Goal: Obtain resource: Download file/media

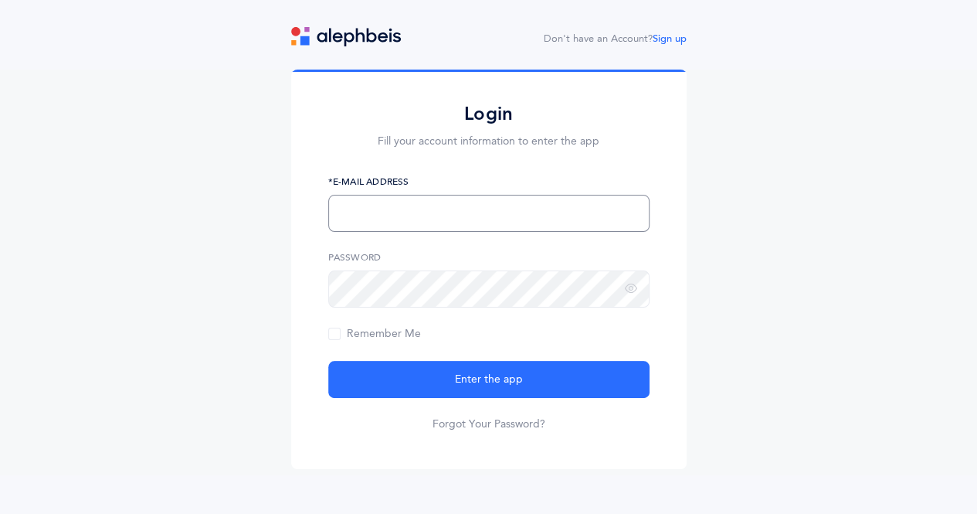
click at [510, 214] on input "text" at bounding box center [488, 213] width 321 height 37
click at [513, 216] on input "text" at bounding box center [488, 213] width 321 height 37
type input "[PERSON_NAME][EMAIL_ADDRESS][DOMAIN_NAME]"
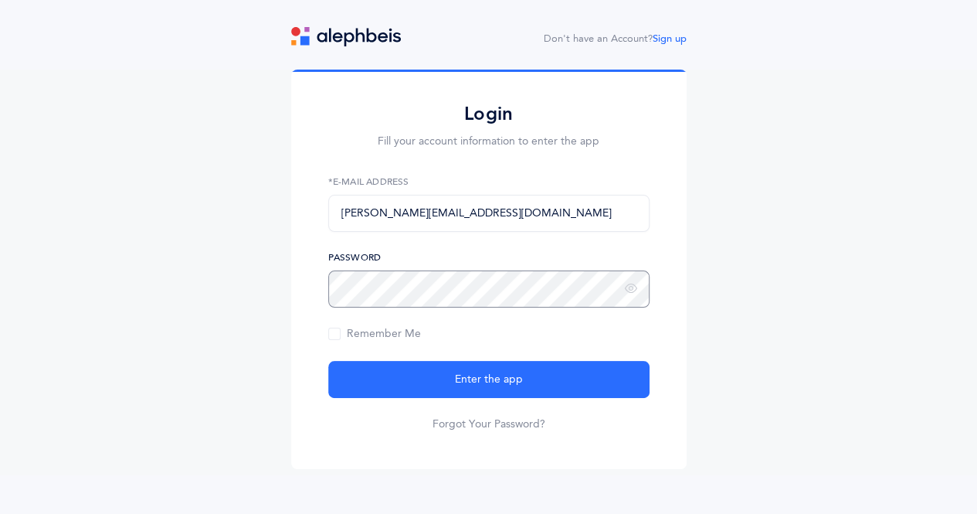
click at [328, 361] on button "Enter the app" at bounding box center [488, 379] width 321 height 37
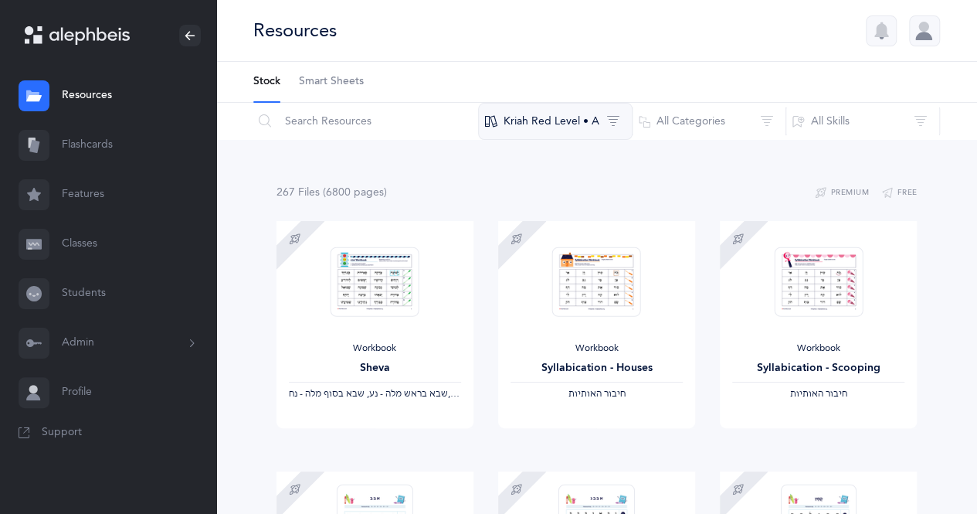
click at [581, 117] on button "Kriah Red Level • A" at bounding box center [555, 121] width 155 height 37
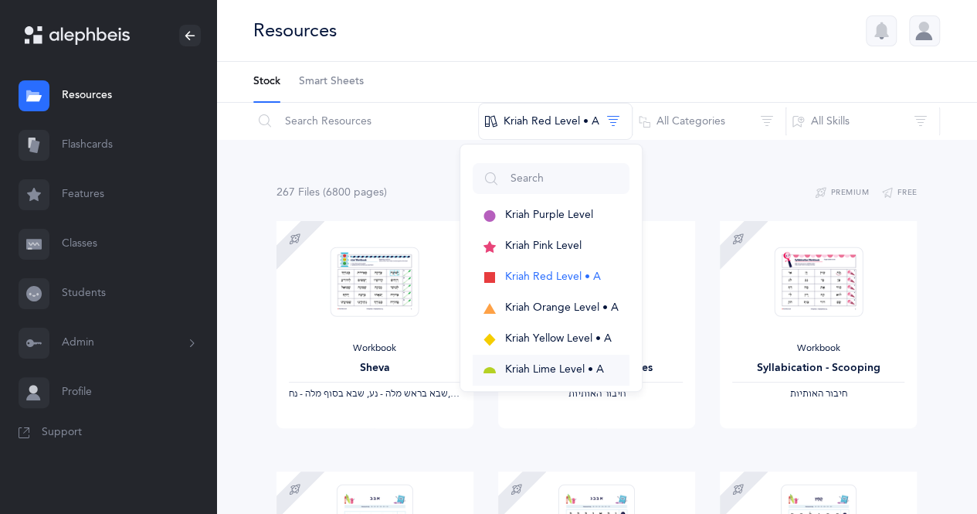
click at [541, 367] on span "Kriah Lime Level • A" at bounding box center [554, 369] width 99 height 12
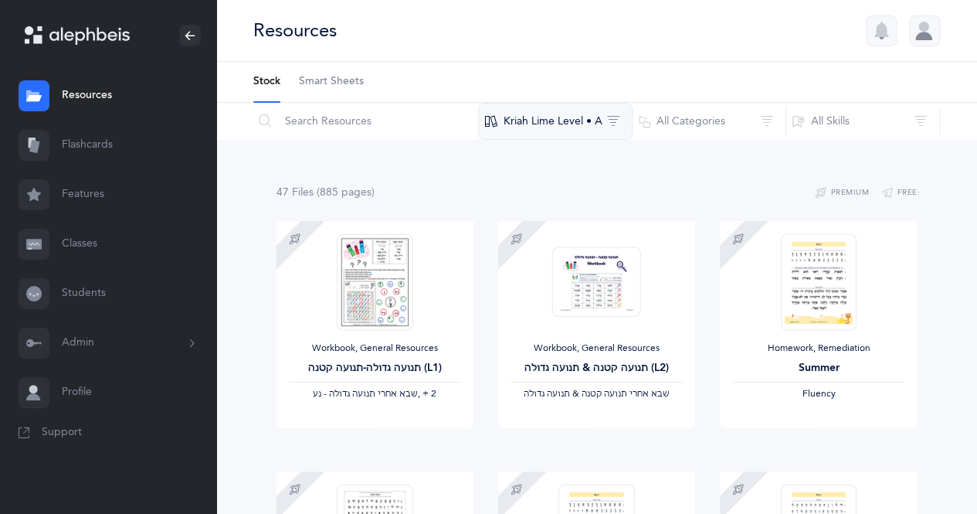
click at [570, 128] on button "Kriah Lime Level • A" at bounding box center [555, 121] width 155 height 37
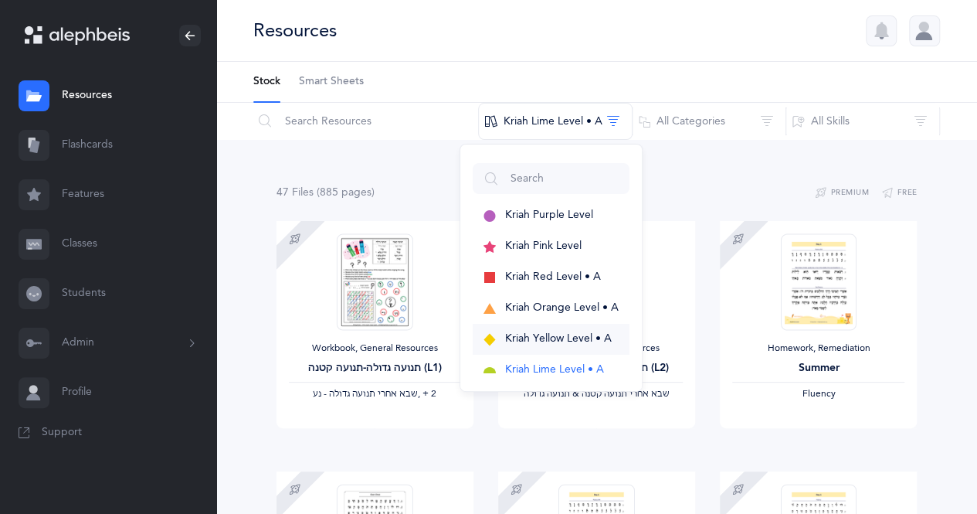
click at [561, 340] on span "Kriah Yellow Level • A" at bounding box center [558, 338] width 107 height 12
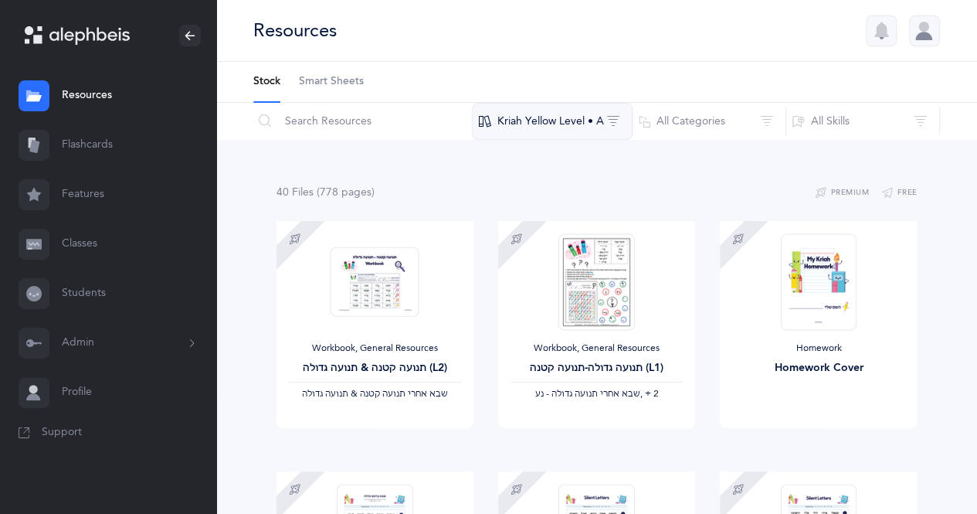
click at [575, 118] on button "Kriah Yellow Level • A" at bounding box center [552, 121] width 161 height 37
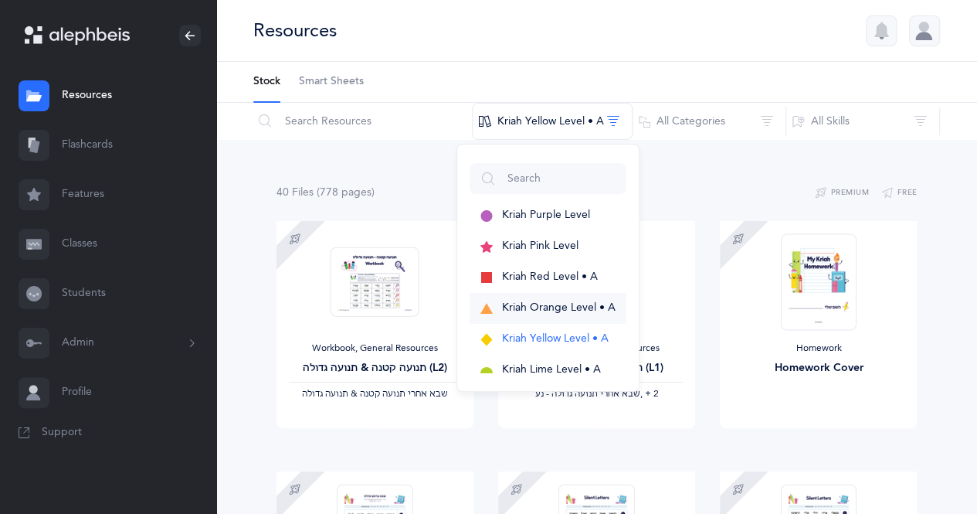
click at [566, 316] on button "Kriah Orange Level • A" at bounding box center [548, 308] width 157 height 31
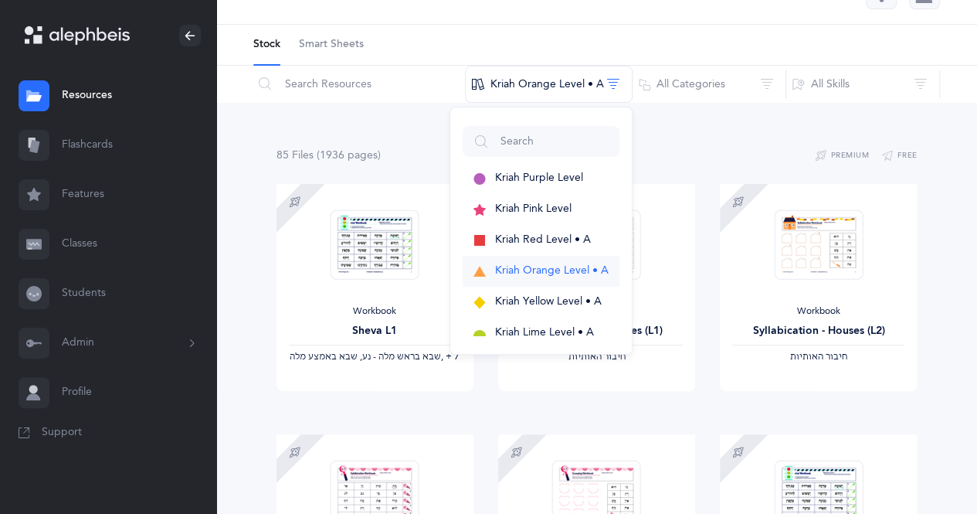
scroll to position [39, 0]
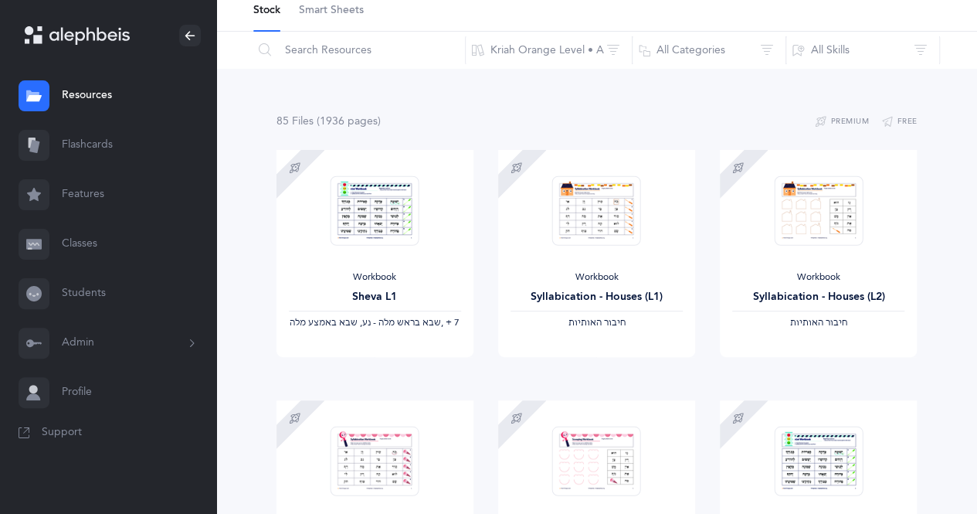
scroll to position [0, 0]
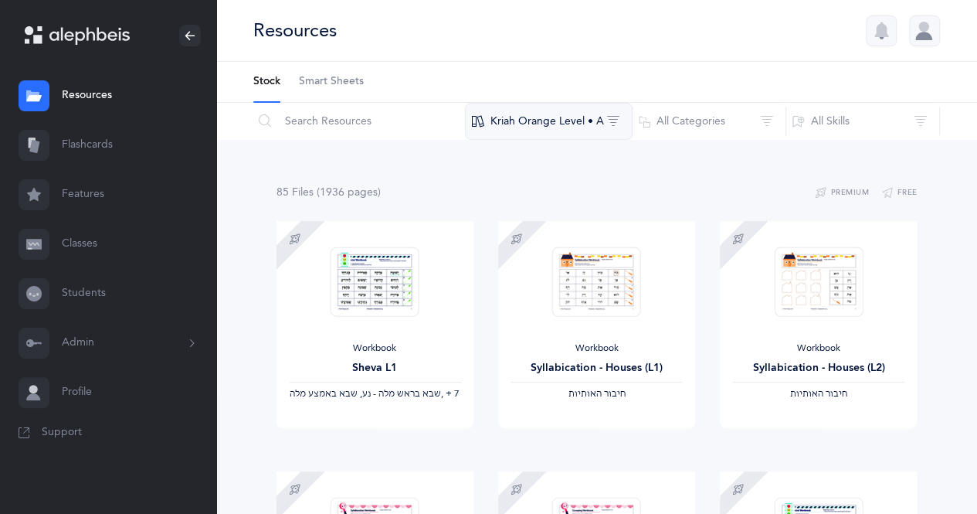
click at [595, 121] on button "Kriah Orange Level • A" at bounding box center [549, 121] width 168 height 37
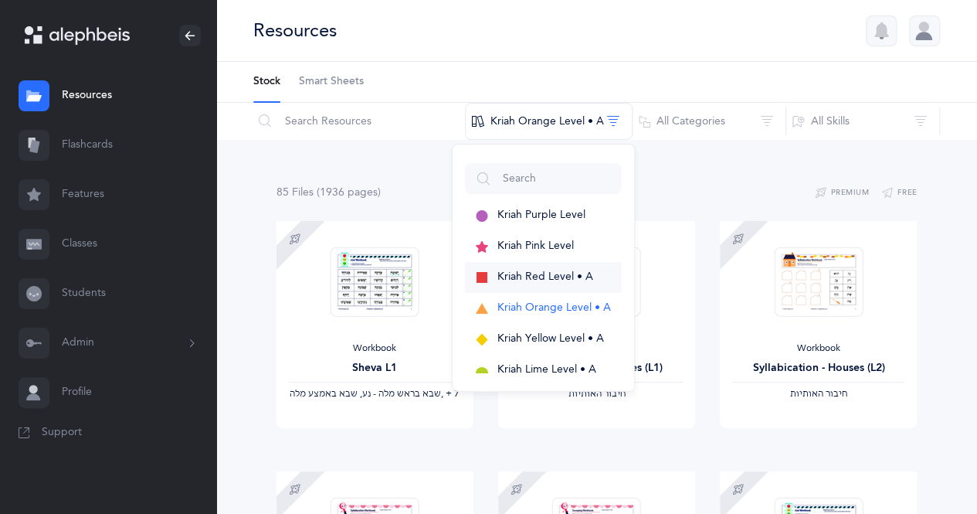
click at [559, 280] on span "Kriah Red Level • A" at bounding box center [546, 276] width 96 height 12
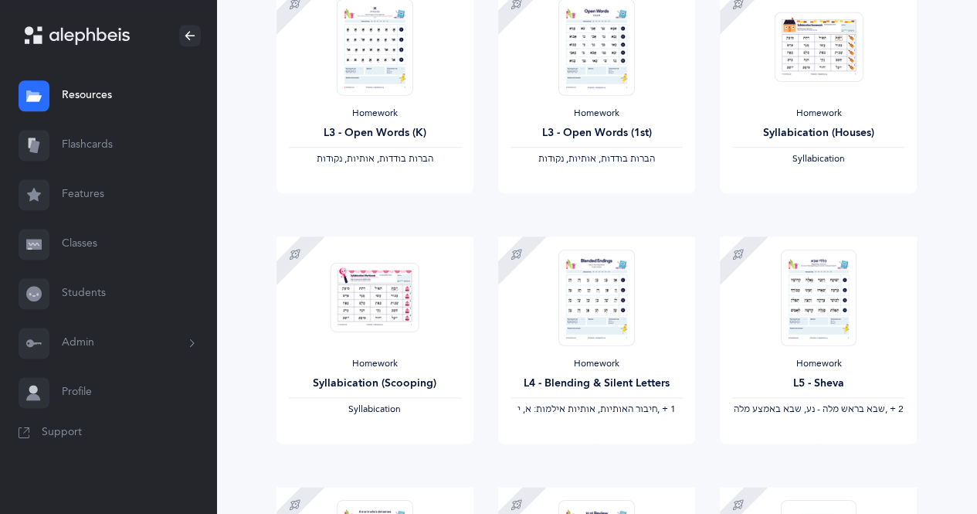
scroll to position [736, 0]
click at [572, 383] on div "L4 - Blending & Silent Letters" at bounding box center [597, 384] width 172 height 16
click at [616, 137] on div "L3 - Open Words (1st)" at bounding box center [597, 133] width 172 height 16
click at [640, 218] on link "Sample" at bounding box center [646, 208] width 99 height 31
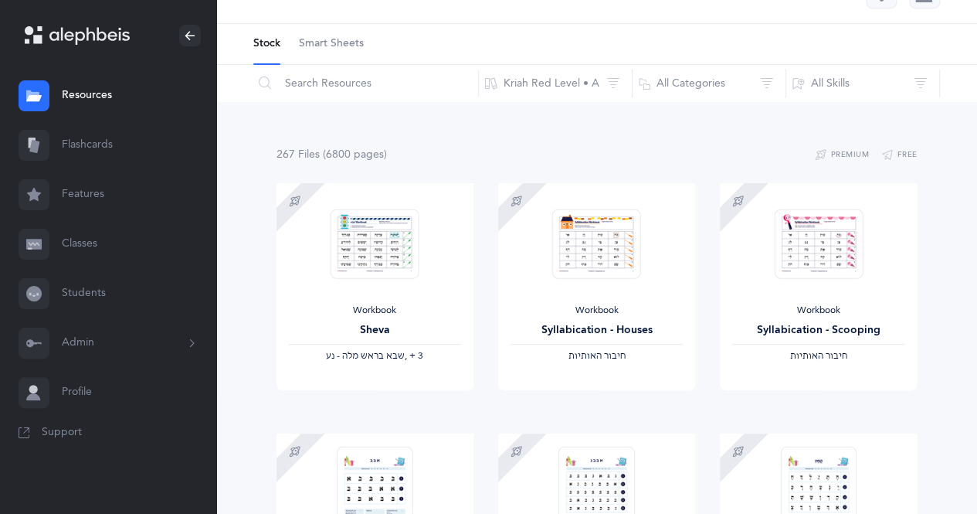
scroll to position [0, 0]
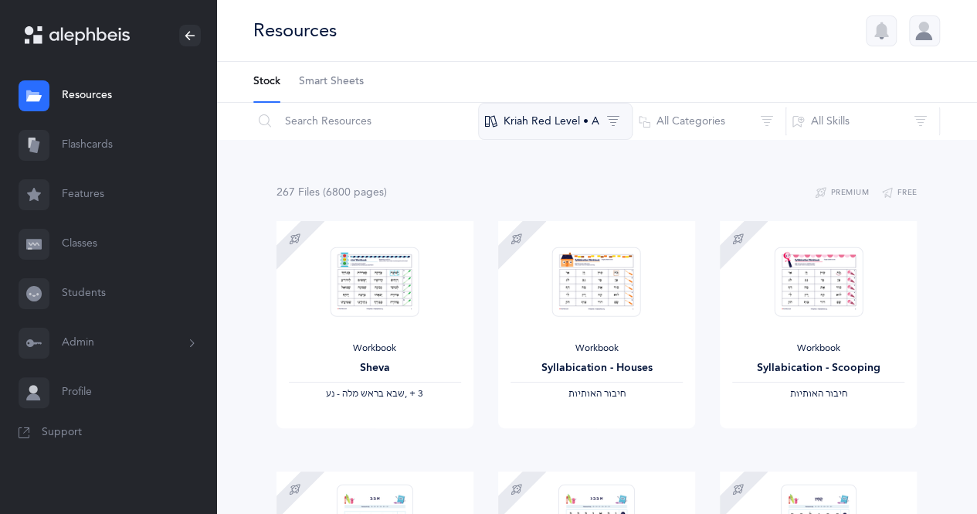
click at [576, 127] on button "Kriah Red Level • A" at bounding box center [555, 121] width 155 height 37
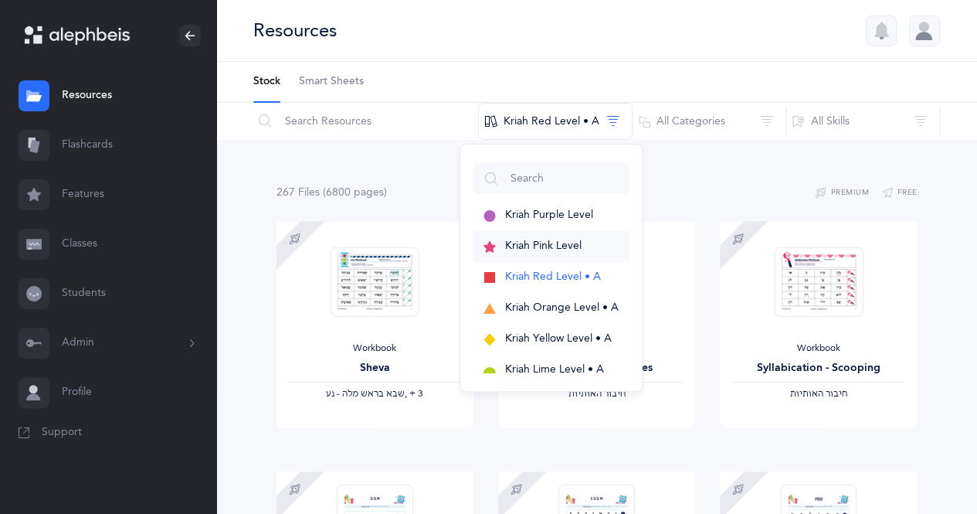
click at [548, 250] on span "Kriah Pink Level" at bounding box center [543, 246] width 76 height 12
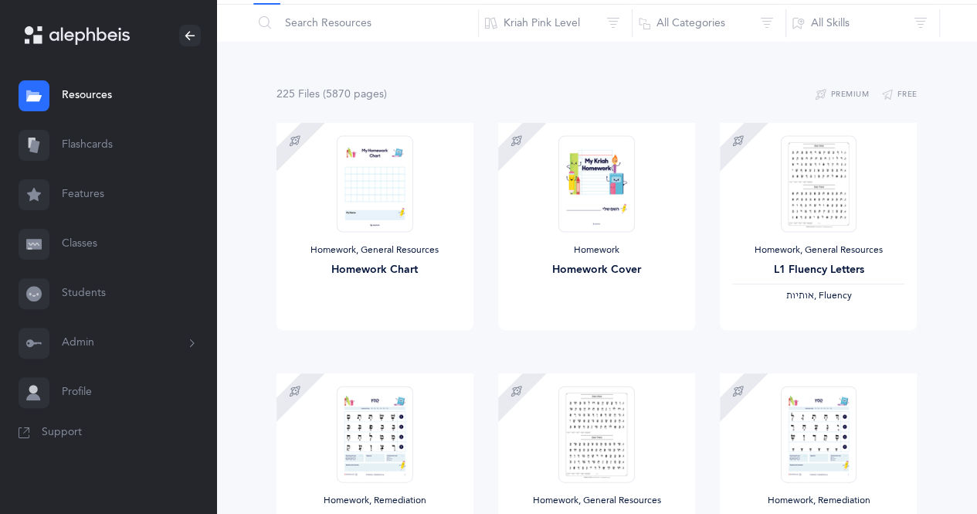
scroll to position [97, 0]
click at [841, 208] on img at bounding box center [819, 184] width 76 height 97
click at [872, 347] on link "Sample" at bounding box center [867, 346] width 99 height 31
click at [785, 346] on span "Download" at bounding box center [770, 346] width 62 height 14
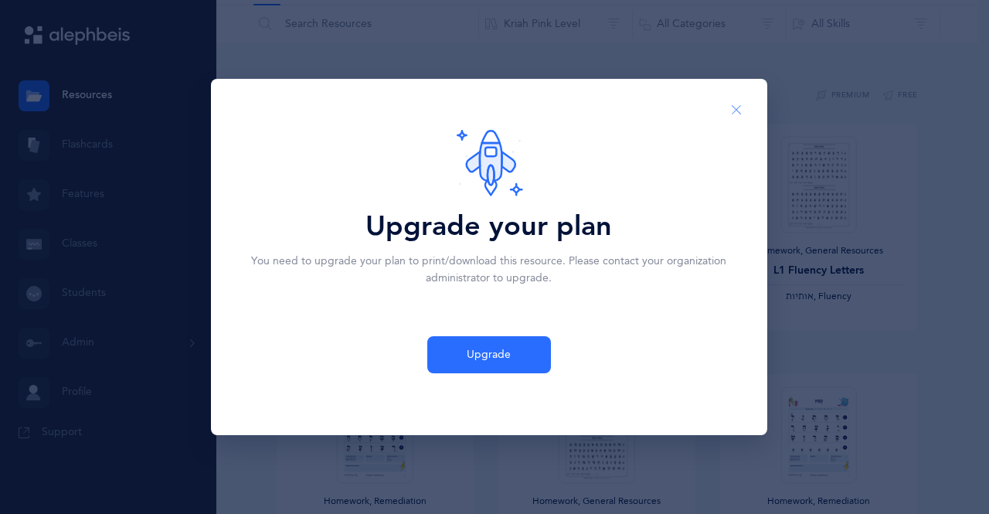
click at [728, 125] on button "Close" at bounding box center [736, 110] width 37 height 38
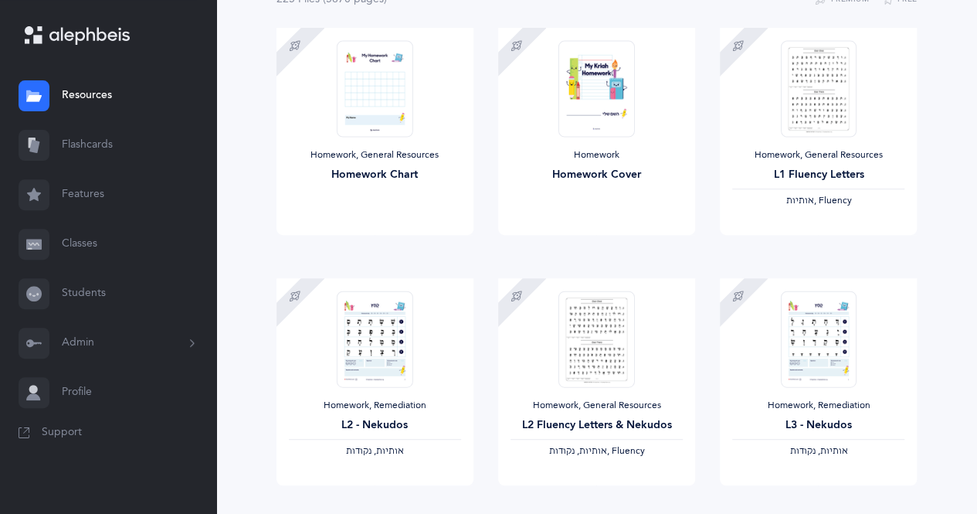
scroll to position [193, 0]
click at [876, 151] on div "Homework, General Resources" at bounding box center [819, 155] width 172 height 12
click at [880, 253] on link "Sample" at bounding box center [867, 250] width 99 height 31
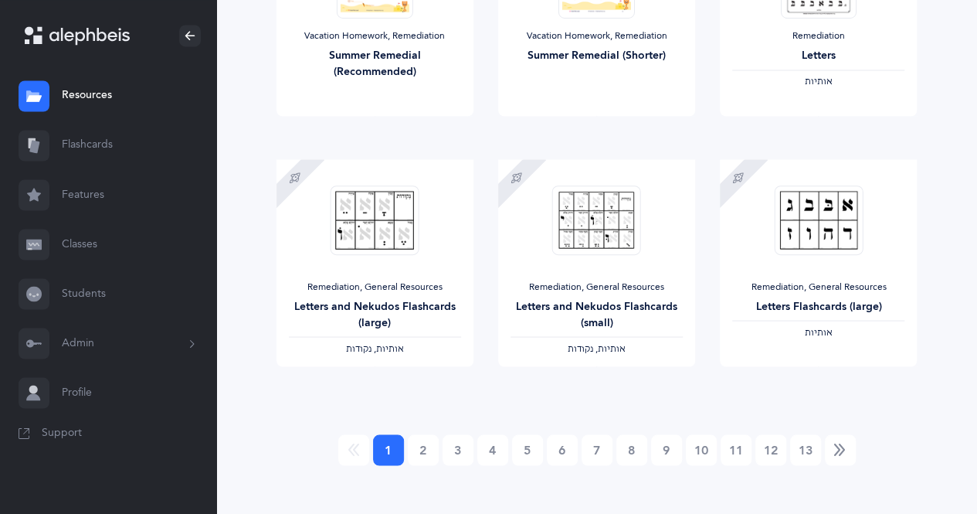
scroll to position [1326, 0]
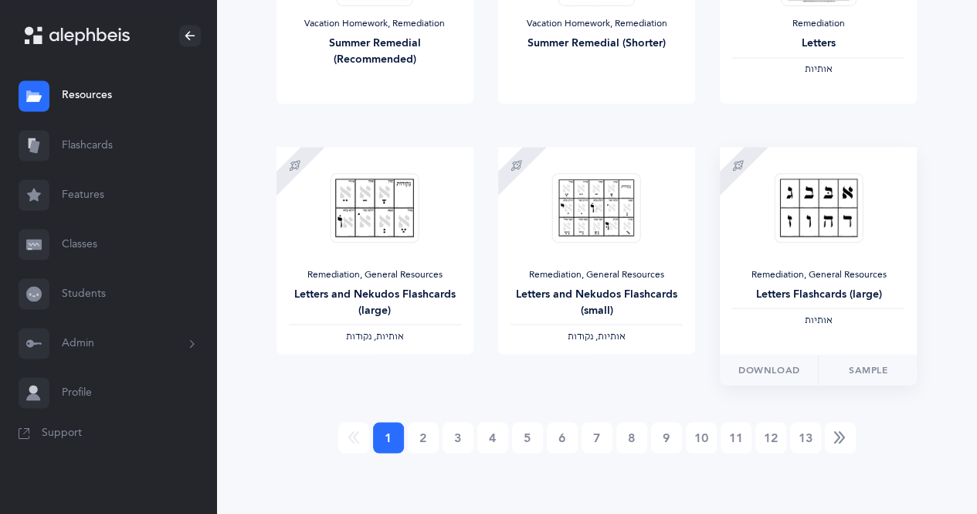
click at [873, 321] on div "‫אותיות‬" at bounding box center [819, 320] width 172 height 12
click at [874, 365] on link "Sample" at bounding box center [867, 369] width 99 height 31
click at [777, 370] on span "Download" at bounding box center [770, 369] width 62 height 14
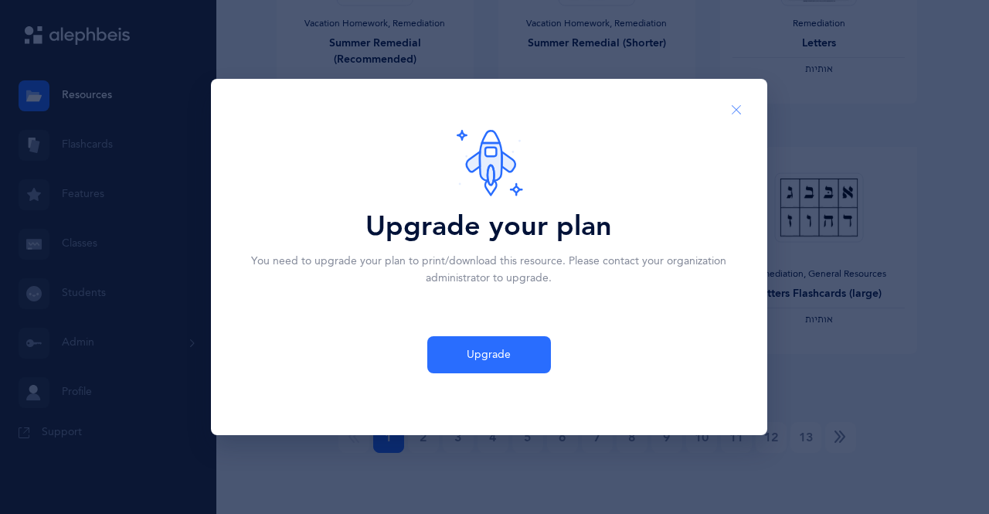
click at [744, 112] on button "Close" at bounding box center [736, 110] width 37 height 38
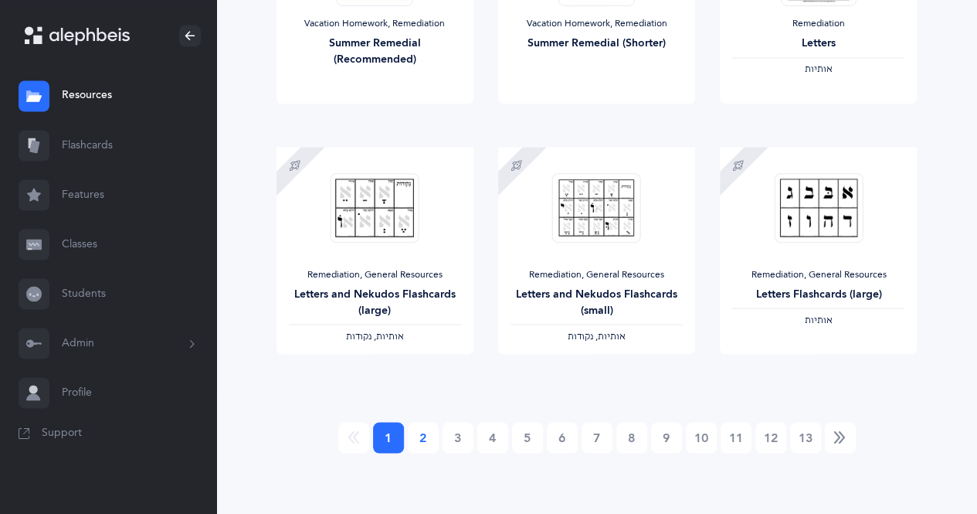
click at [416, 437] on link "2" at bounding box center [423, 437] width 31 height 31
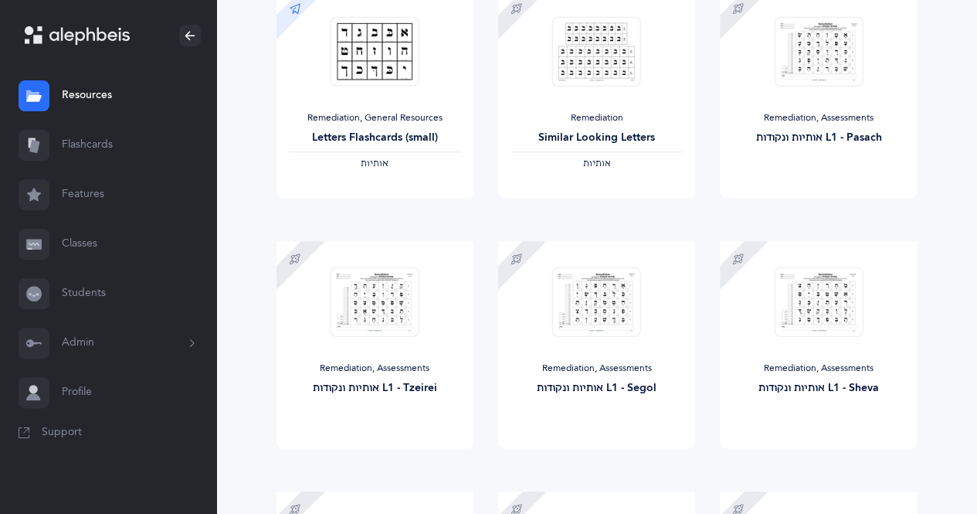
scroll to position [238, 0]
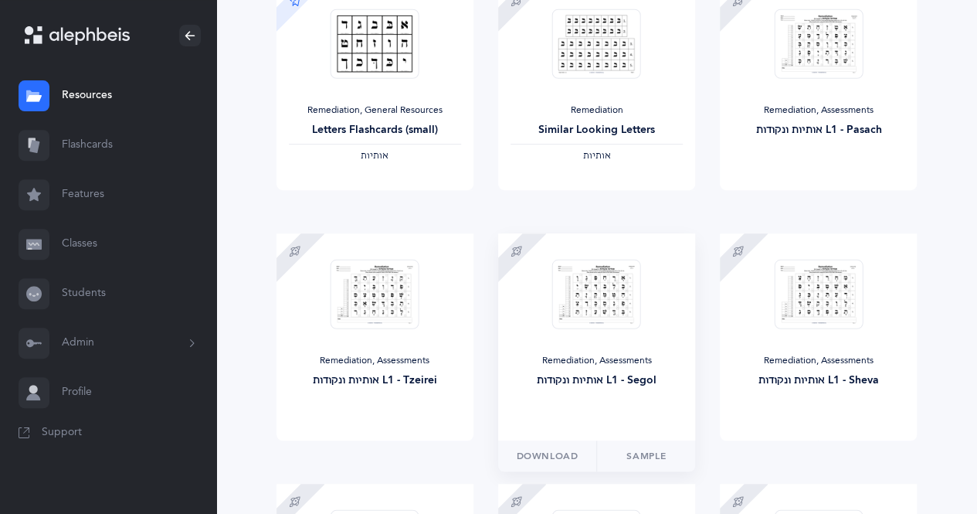
click at [644, 328] on div "Remediation, Assessments אותיות ונקודות L1 - Segol" at bounding box center [596, 336] width 197 height 207
click at [559, 456] on span "Download" at bounding box center [548, 456] width 62 height 14
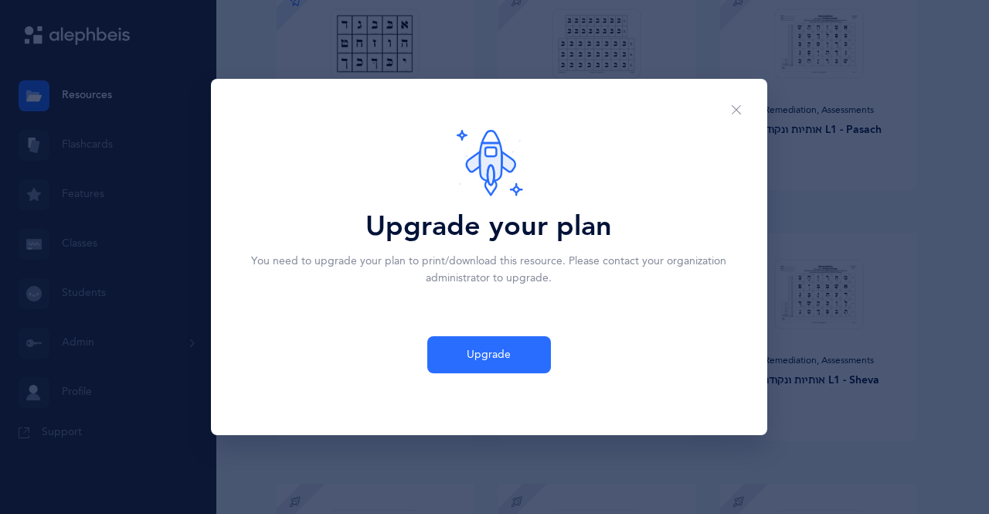
click at [688, 450] on div "Upgrade your plan You need to upgrade your plan to print/download this resource…" at bounding box center [494, 257] width 989 height 514
click at [738, 106] on icon "Close" at bounding box center [736, 111] width 12 height 14
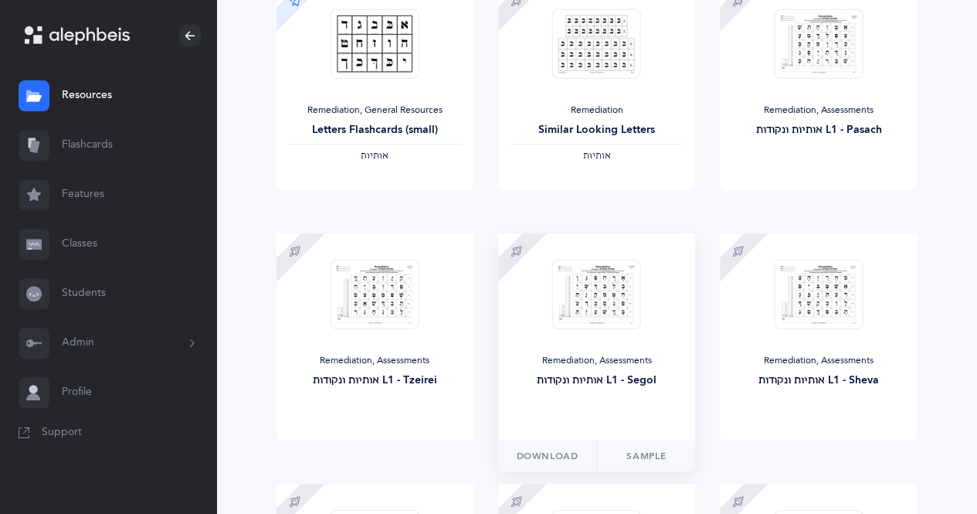
click at [637, 382] on div "אותיות ונקודות L1 - Segol" at bounding box center [597, 380] width 172 height 16
click at [648, 459] on link "Sample" at bounding box center [646, 455] width 99 height 31
click at [580, 329] on div at bounding box center [596, 294] width 89 height 97
click at [856, 388] on div "אותיות ונקודות L1 - Sheva" at bounding box center [819, 380] width 172 height 16
click at [860, 406] on div "Remediation, Assessments אותיות ונקודות L1 - Sheva" at bounding box center [818, 336] width 197 height 207
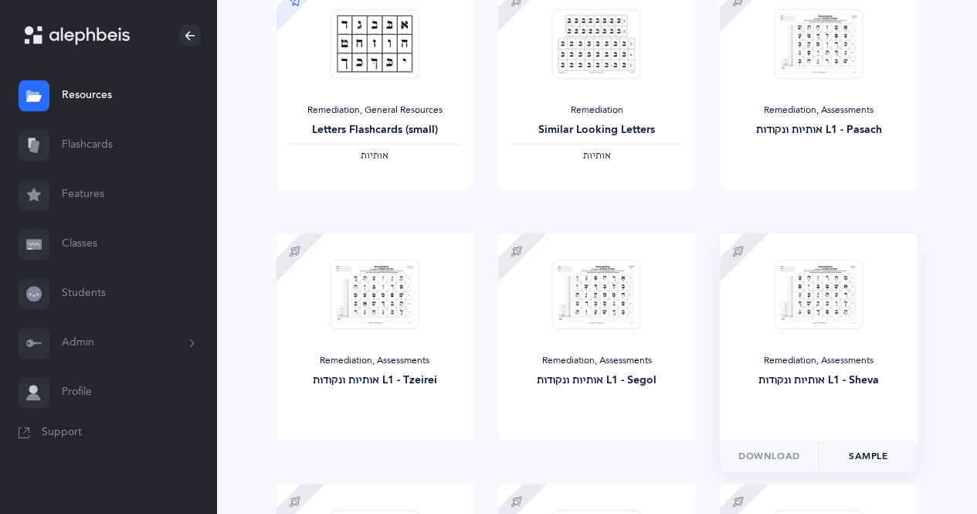
click at [880, 468] on link "Sample" at bounding box center [867, 455] width 99 height 31
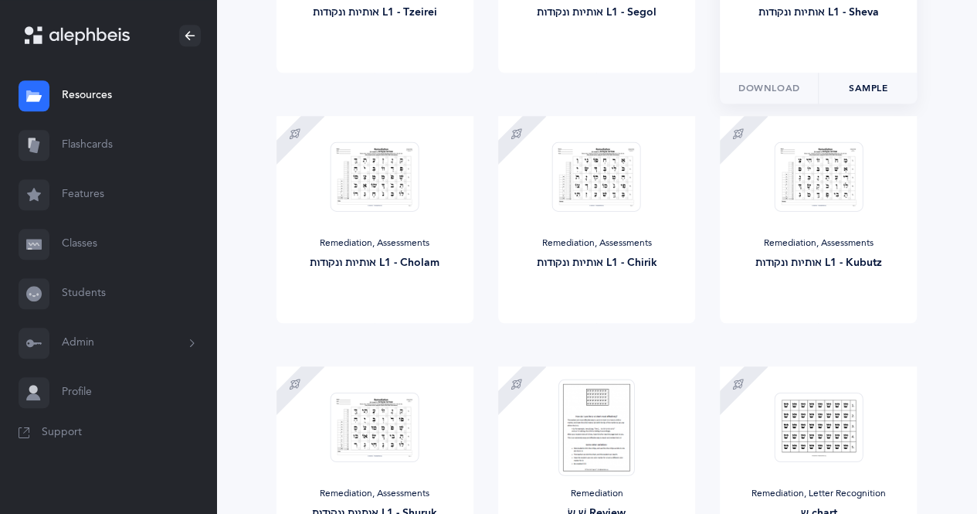
scroll to position [606, 0]
click at [841, 196] on img at bounding box center [818, 176] width 89 height 70
click at [870, 338] on link "Sample" at bounding box center [867, 338] width 99 height 31
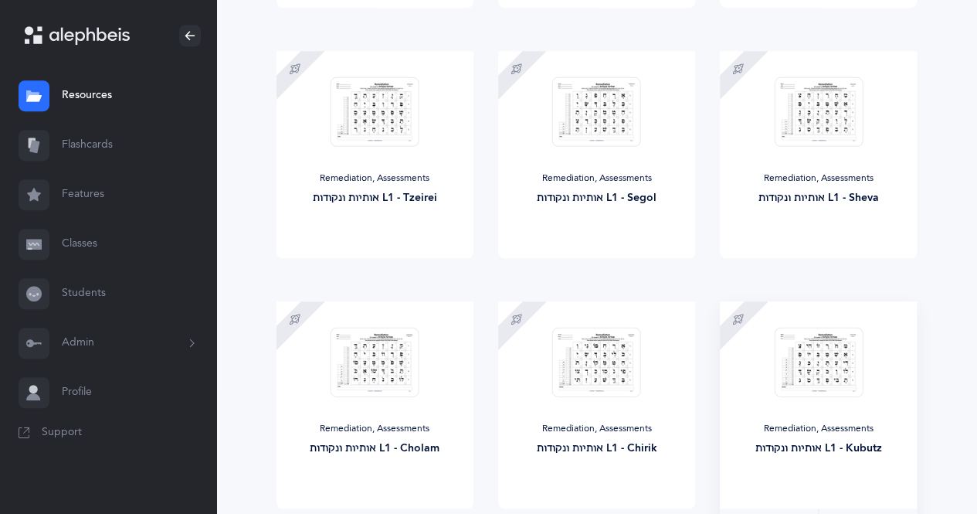
scroll to position [420, 0]
click at [397, 144] on img at bounding box center [375, 111] width 89 height 70
click at [427, 277] on link "Sample" at bounding box center [424, 273] width 99 height 31
click at [913, 91] on div "Remediation, Assessments אותיות ונקודות L1 - Sheva" at bounding box center [818, 154] width 197 height 207
click at [417, 407] on div at bounding box center [375, 362] width 89 height 97
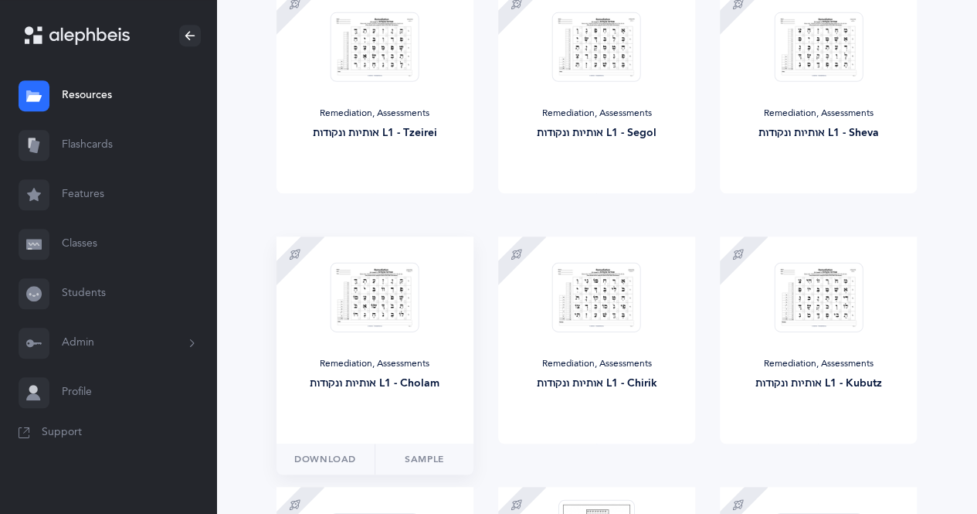
scroll to position [491, 0]
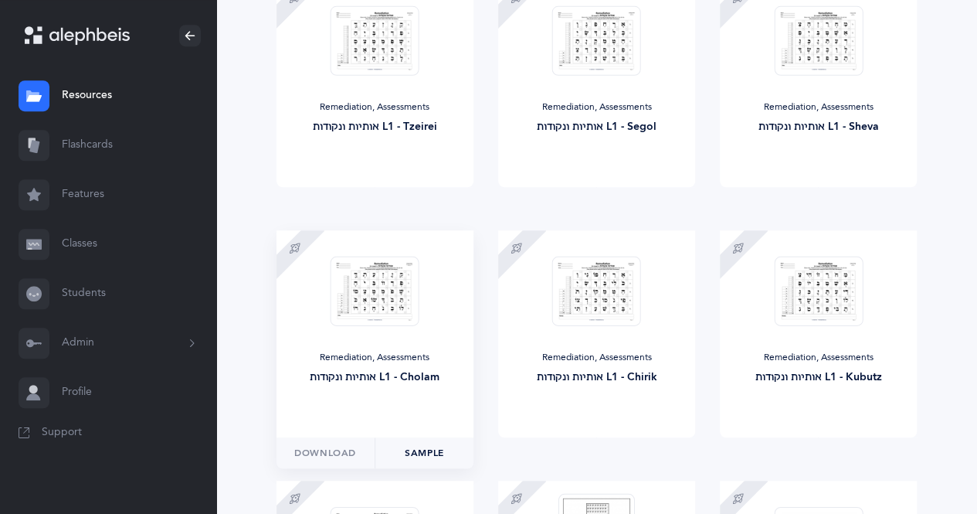
click at [440, 464] on link "Sample" at bounding box center [424, 452] width 99 height 31
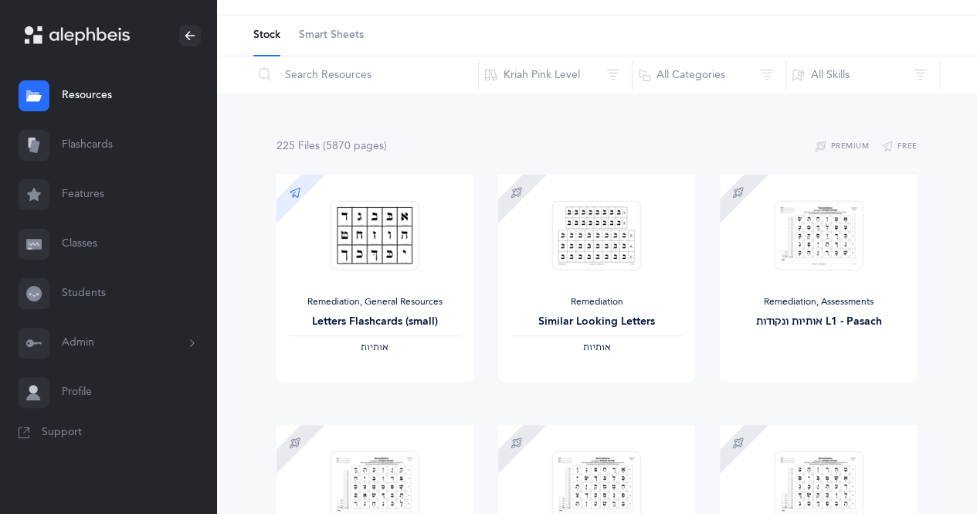
scroll to position [0, 0]
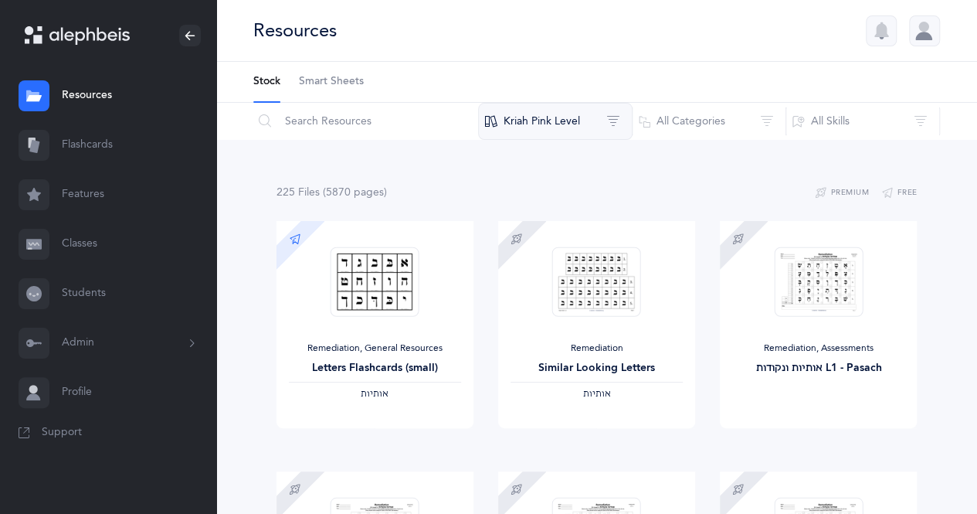
click at [576, 117] on button "Kriah Pink Level" at bounding box center [555, 121] width 155 height 37
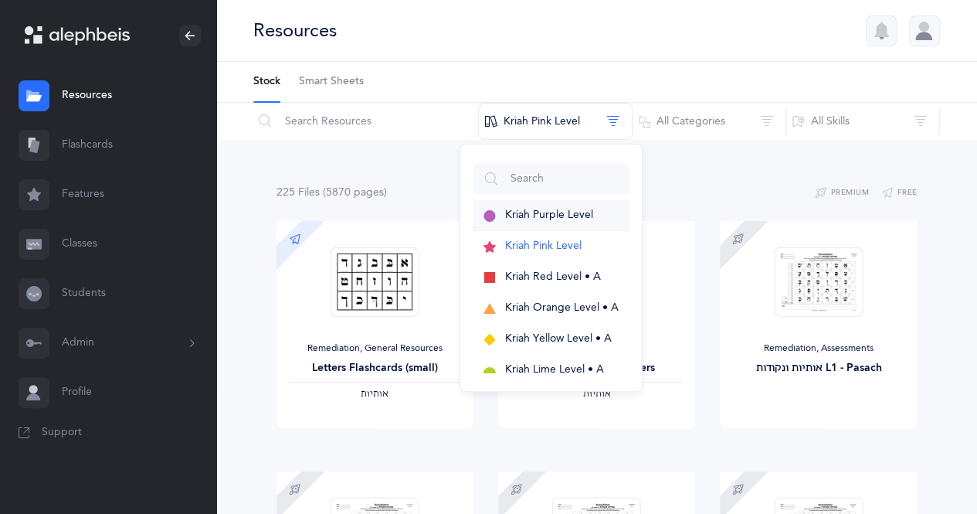
click at [573, 216] on span "Kriah Purple Level" at bounding box center [549, 215] width 88 height 12
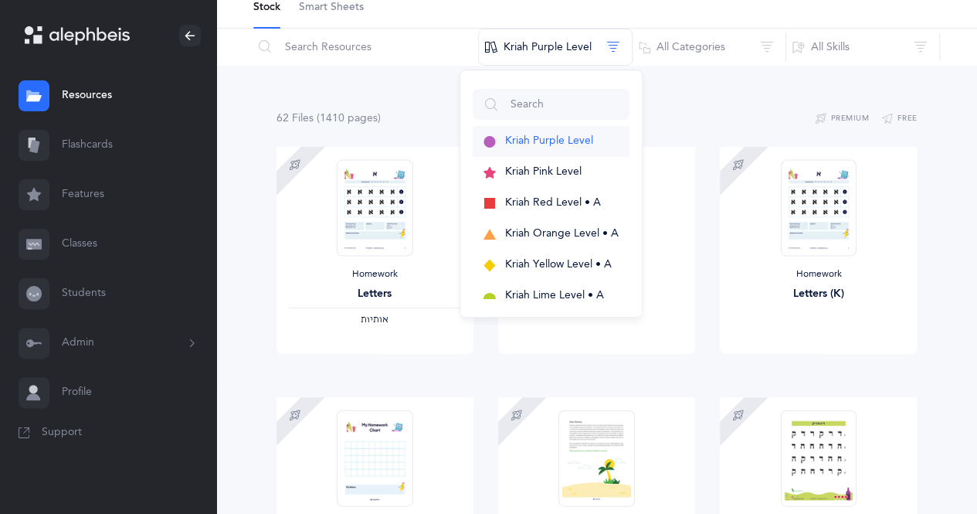
scroll to position [75, 0]
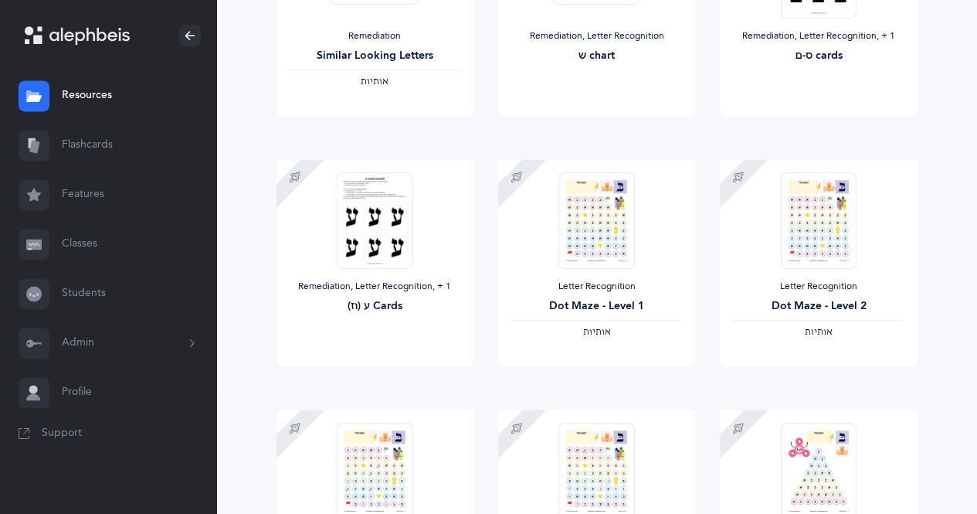
scroll to position [1326, 0]
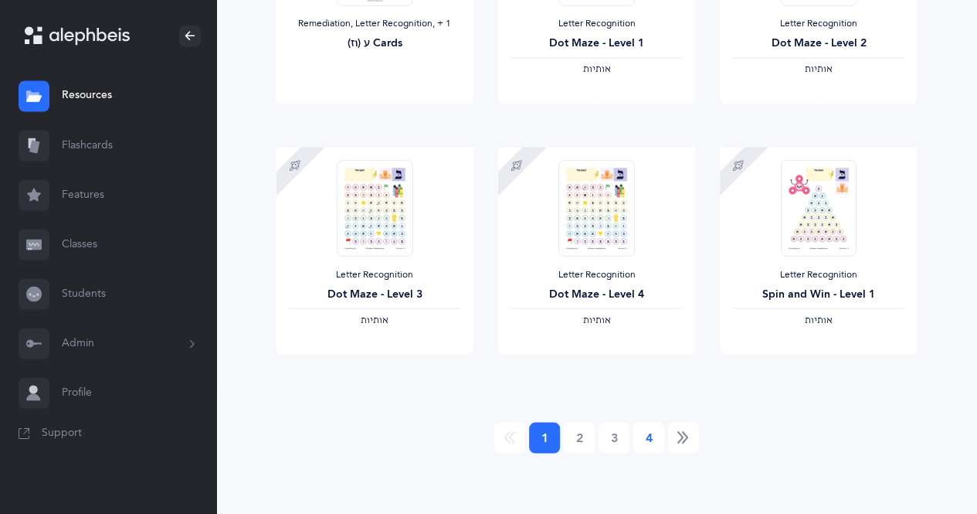
click at [648, 437] on link "4" at bounding box center [649, 437] width 31 height 31
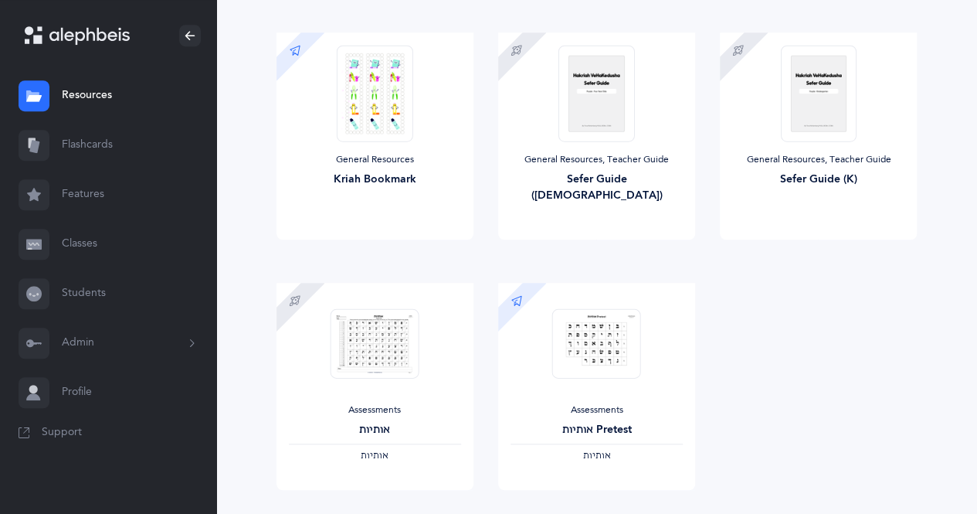
scroll to position [575, 0]
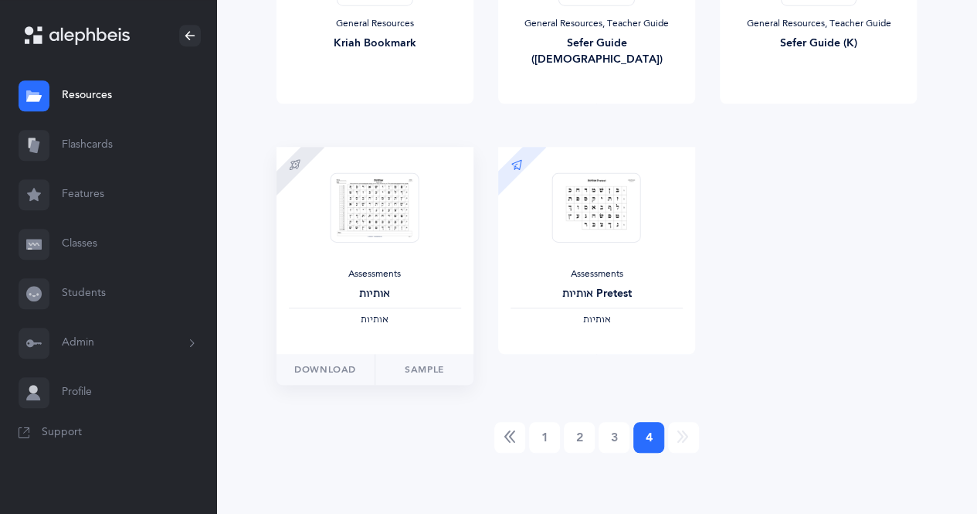
click at [394, 318] on div "‫אותיות‬" at bounding box center [375, 320] width 172 height 12
click at [441, 379] on link "Sample" at bounding box center [424, 369] width 99 height 31
click at [621, 423] on link "3" at bounding box center [614, 437] width 31 height 31
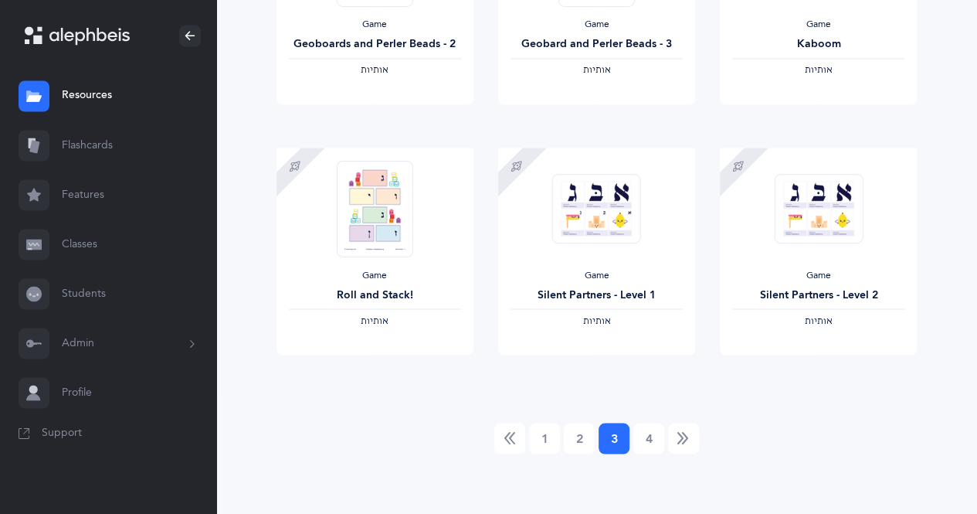
scroll to position [1326, 0]
click at [579, 450] on link "2" at bounding box center [579, 437] width 31 height 31
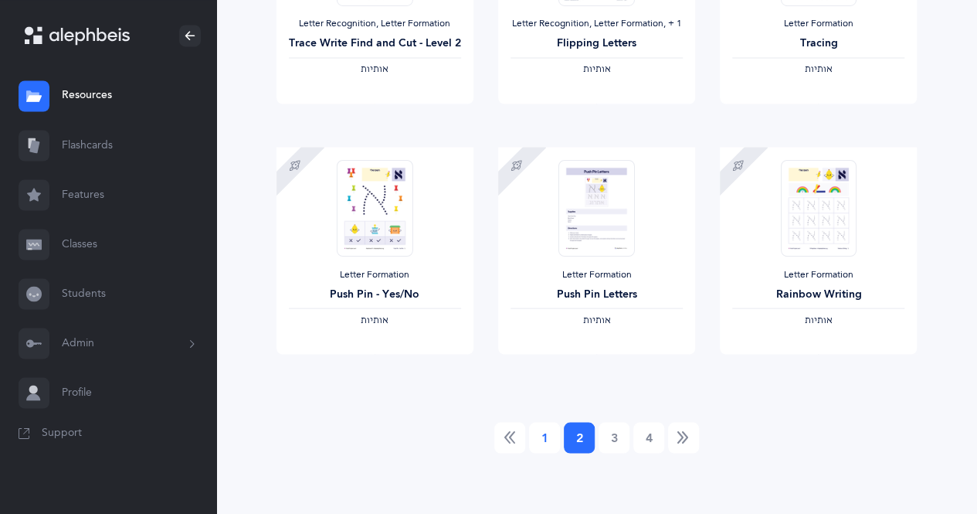
click at [544, 436] on link "1" at bounding box center [544, 437] width 31 height 31
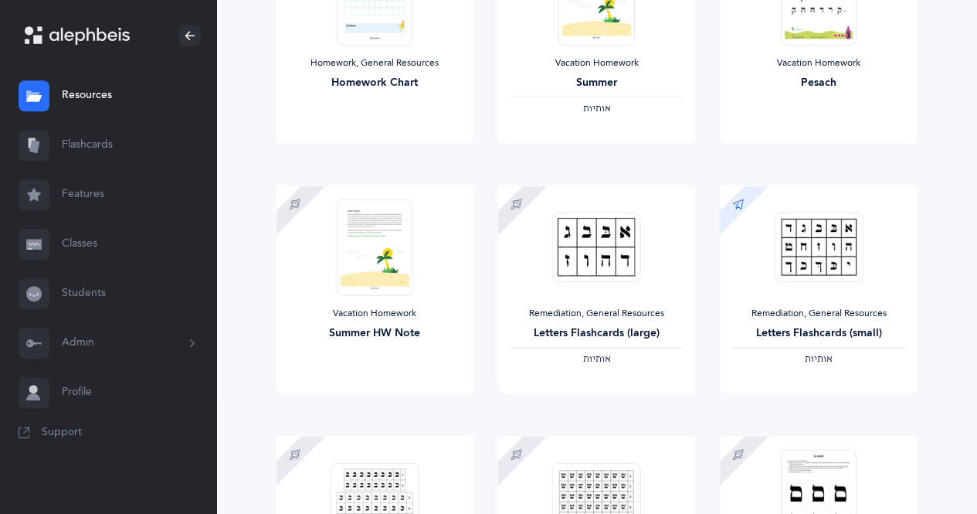
scroll to position [542, 0]
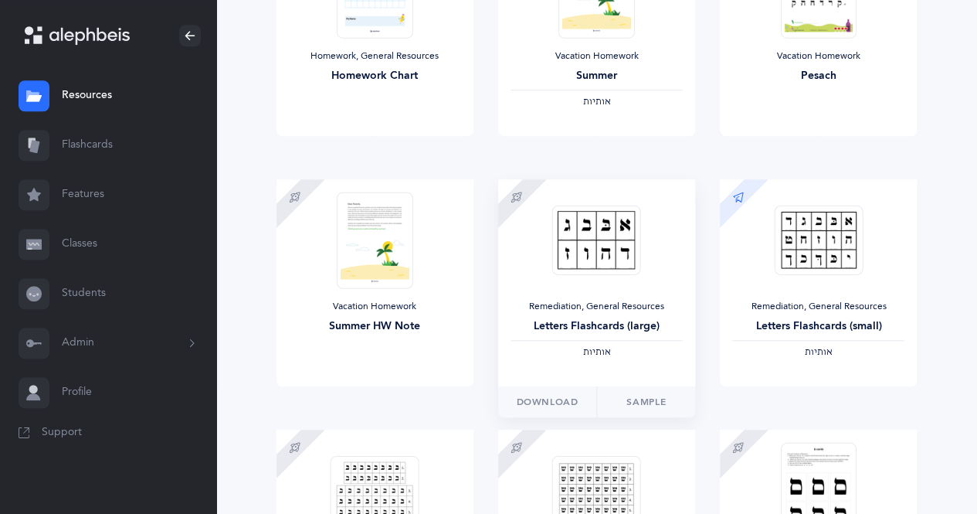
click at [641, 376] on div "Remediation, General Resources Letters Flashcards (large) ‫אותיות‬" at bounding box center [596, 282] width 197 height 207
click at [576, 404] on span "Download" at bounding box center [548, 402] width 62 height 14
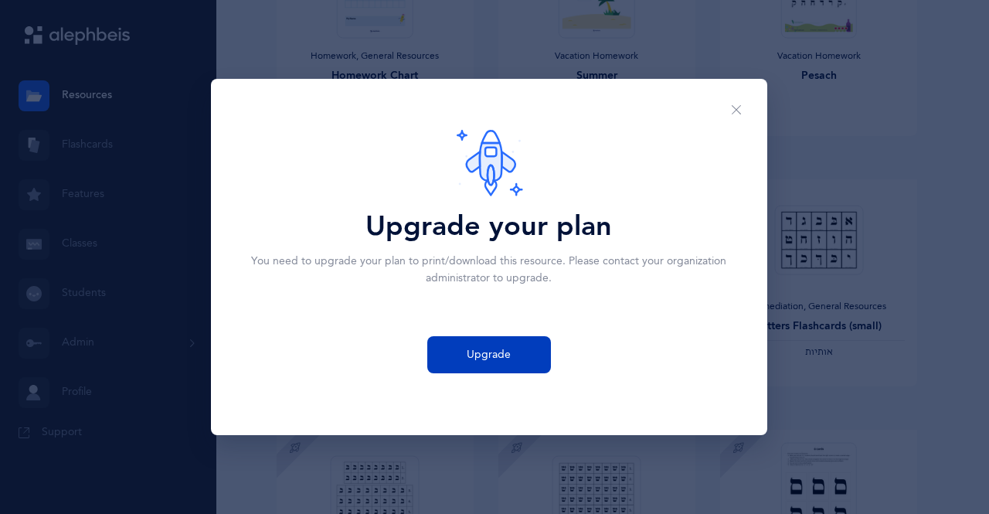
click at [533, 357] on button "Upgrade" at bounding box center [489, 354] width 124 height 37
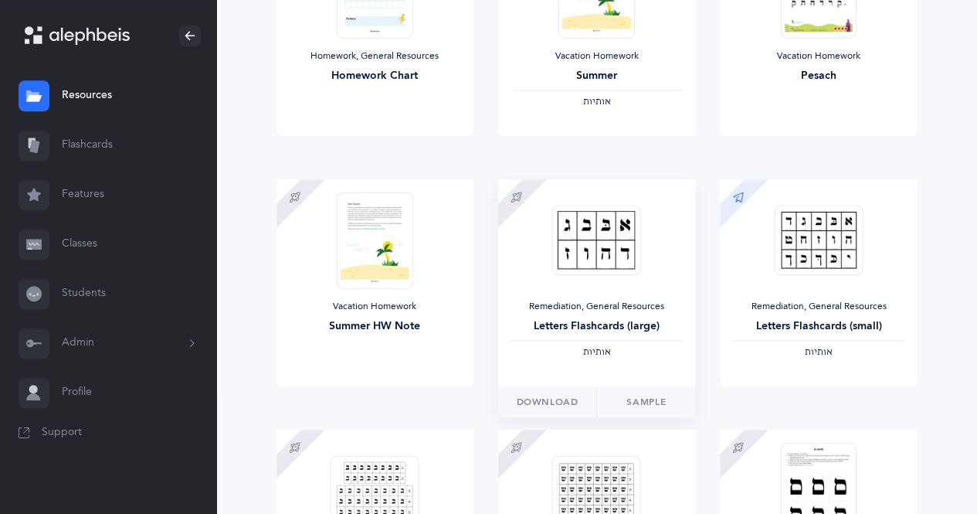
click at [637, 286] on div at bounding box center [596, 240] width 89 height 97
click at [746, 199] on span at bounding box center [735, 201] width 66 height 66
click at [874, 401] on link "Sample" at bounding box center [867, 401] width 99 height 31
click at [780, 405] on span "View" at bounding box center [769, 402] width 25 height 14
click at [637, 304] on div "Remediation, General Resources" at bounding box center [597, 307] width 172 height 12
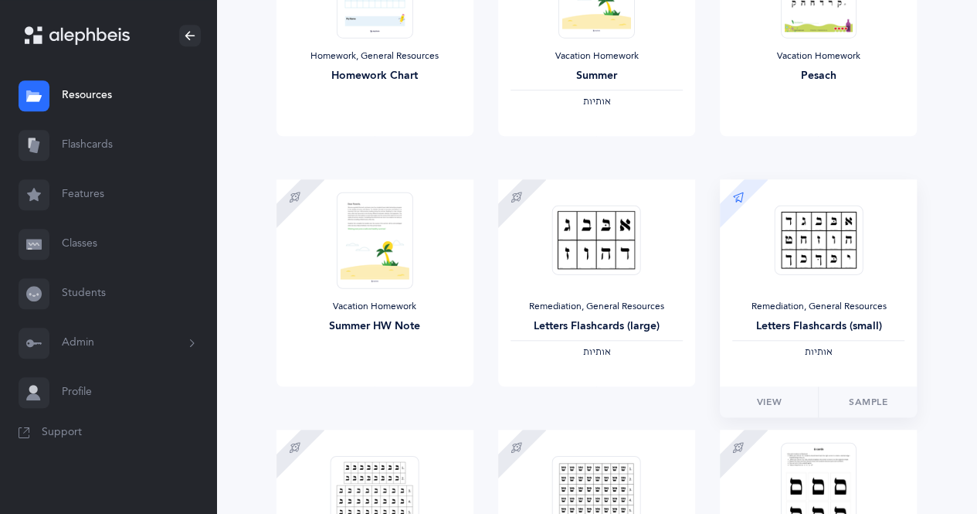
click at [777, 301] on div "Remediation, General Resources" at bounding box center [819, 307] width 172 height 12
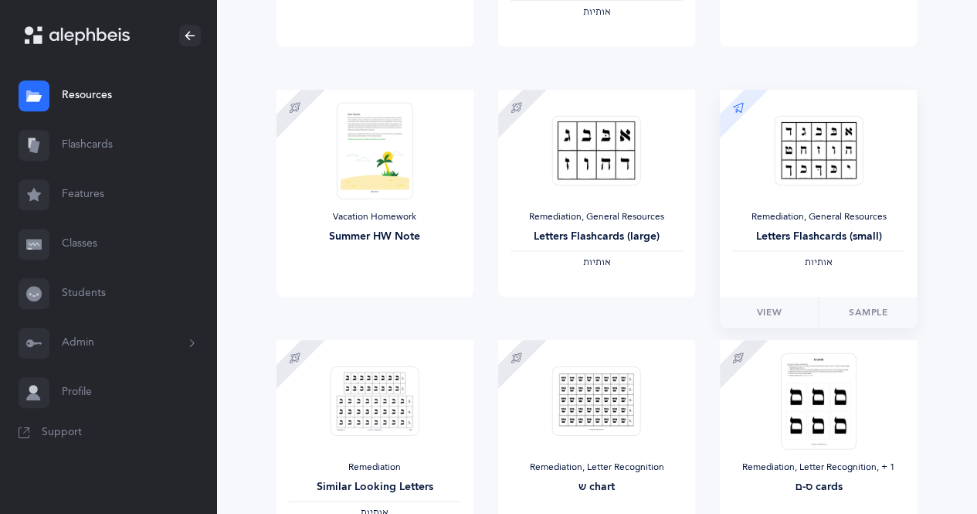
scroll to position [638, 0]
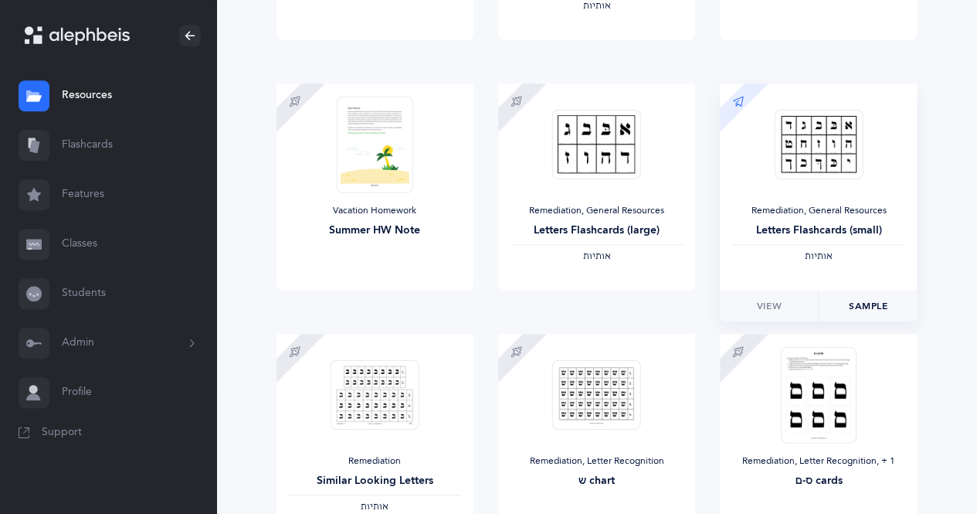
click at [872, 304] on link "Sample" at bounding box center [867, 306] width 99 height 31
click at [668, 257] on div "‫אותיות‬" at bounding box center [597, 256] width 172 height 12
click at [796, 260] on div "‫אותיות‬" at bounding box center [819, 256] width 172 height 12
click at [589, 253] on span "‫אותיות‬" at bounding box center [597, 255] width 28 height 11
click at [545, 309] on span "Download" at bounding box center [548, 306] width 62 height 14
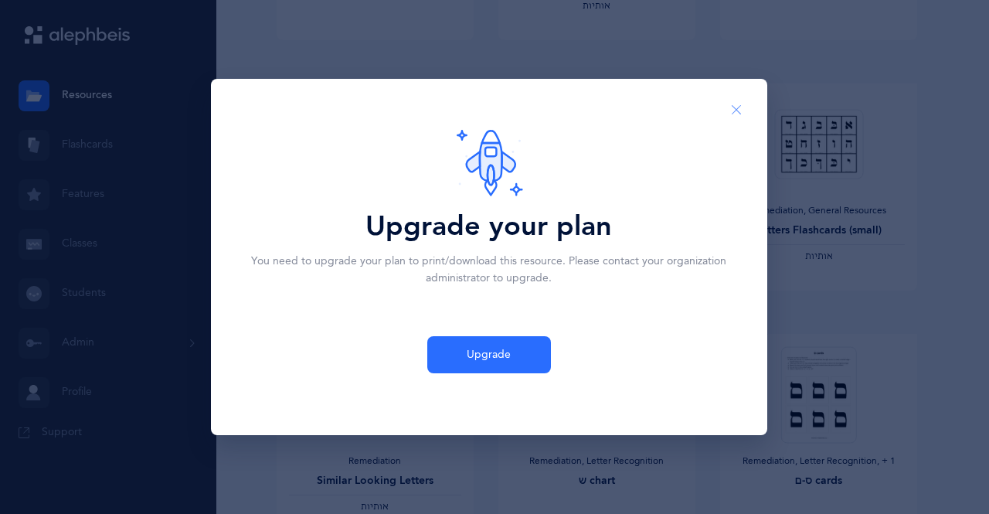
click at [739, 117] on button "Close" at bounding box center [736, 110] width 37 height 38
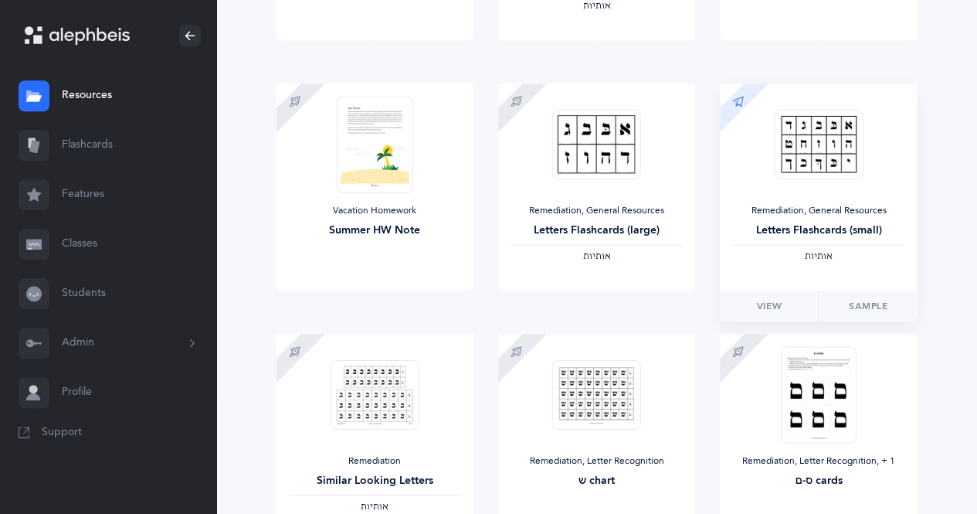
click at [848, 176] on img at bounding box center [818, 144] width 89 height 70
click at [797, 309] on link "View" at bounding box center [769, 306] width 98 height 31
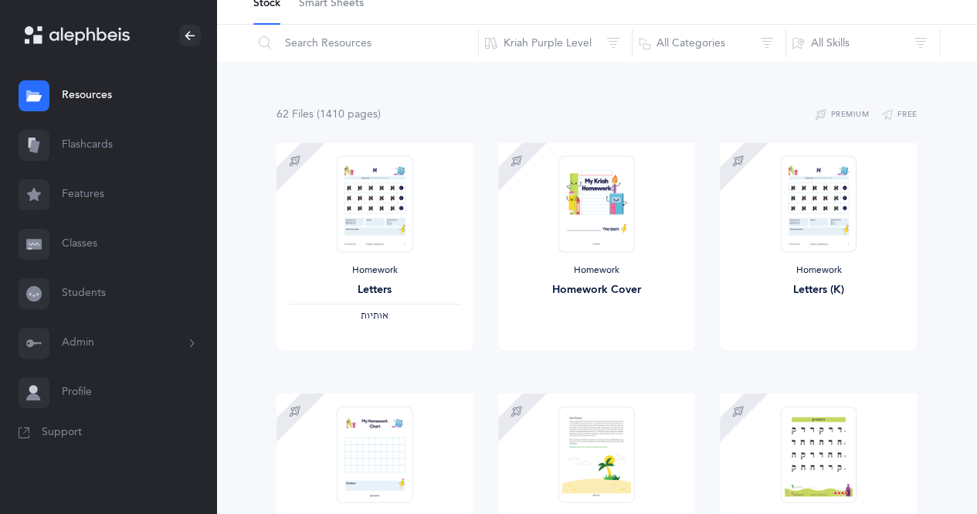
scroll to position [0, 0]
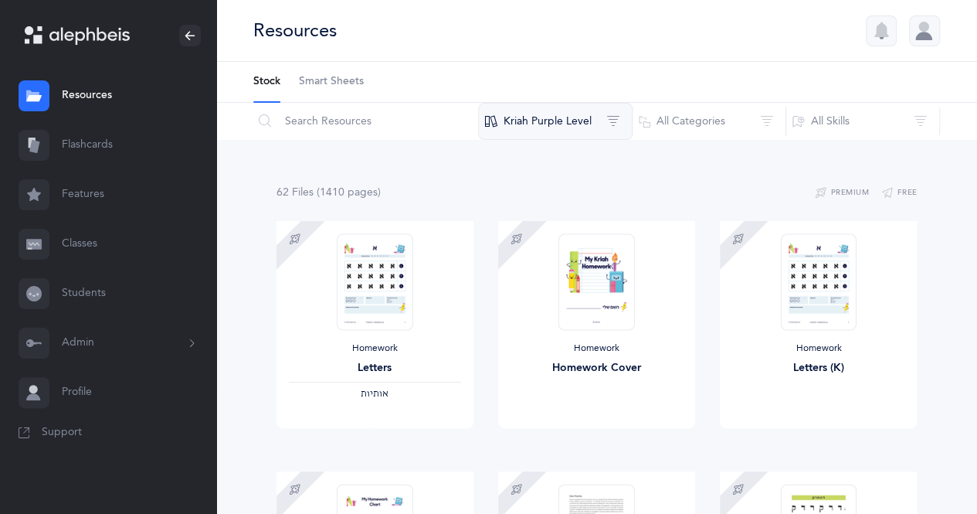
click at [569, 124] on button "Kriah Purple Level" at bounding box center [555, 121] width 155 height 37
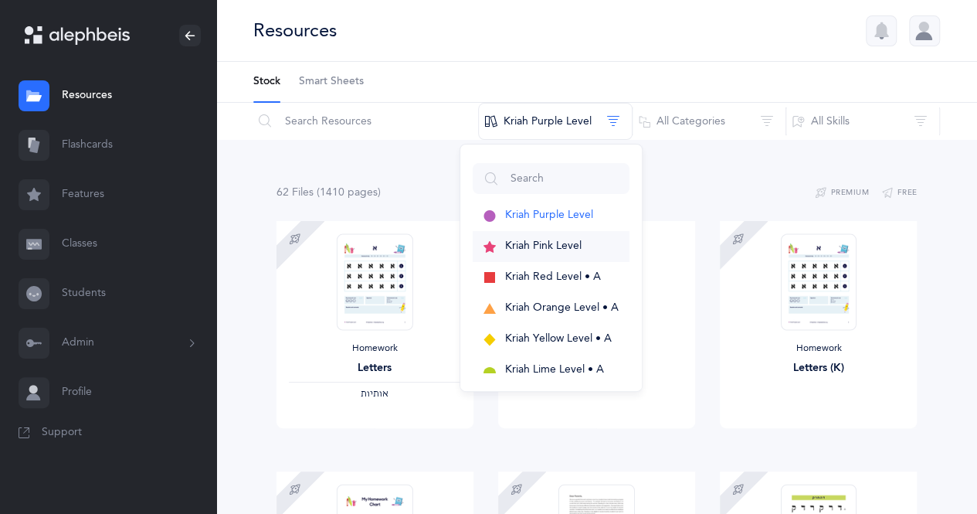
click at [574, 250] on span "Kriah Pink Level" at bounding box center [543, 246] width 76 height 12
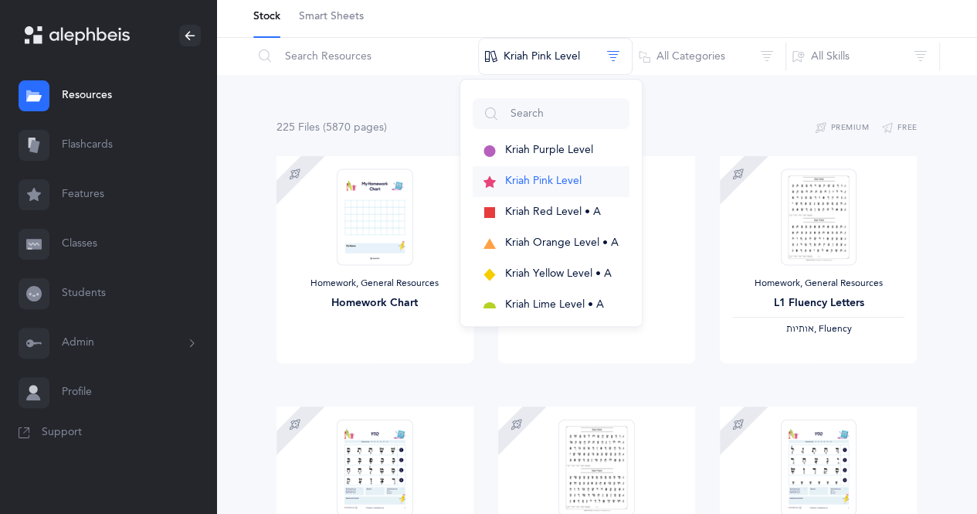
scroll to position [65, 0]
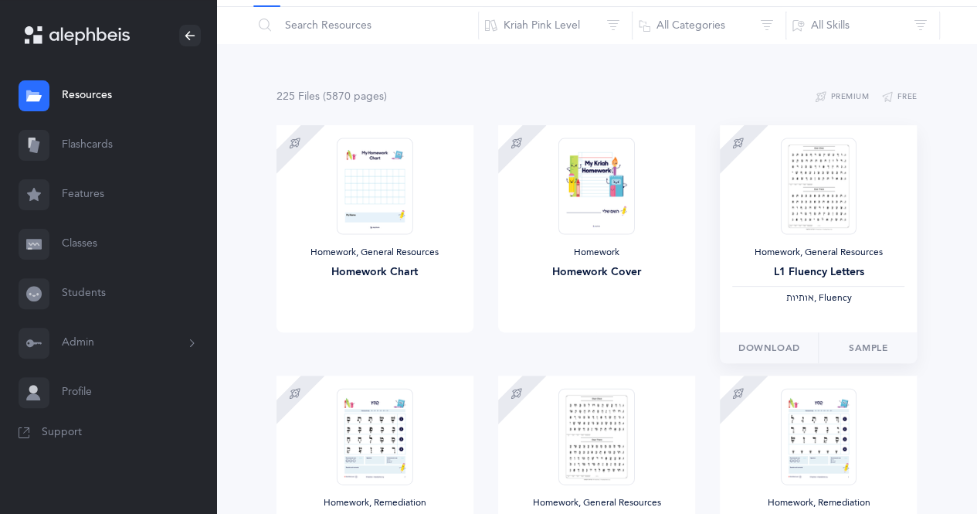
click at [864, 275] on div "L1 Fluency Letters" at bounding box center [819, 272] width 172 height 16
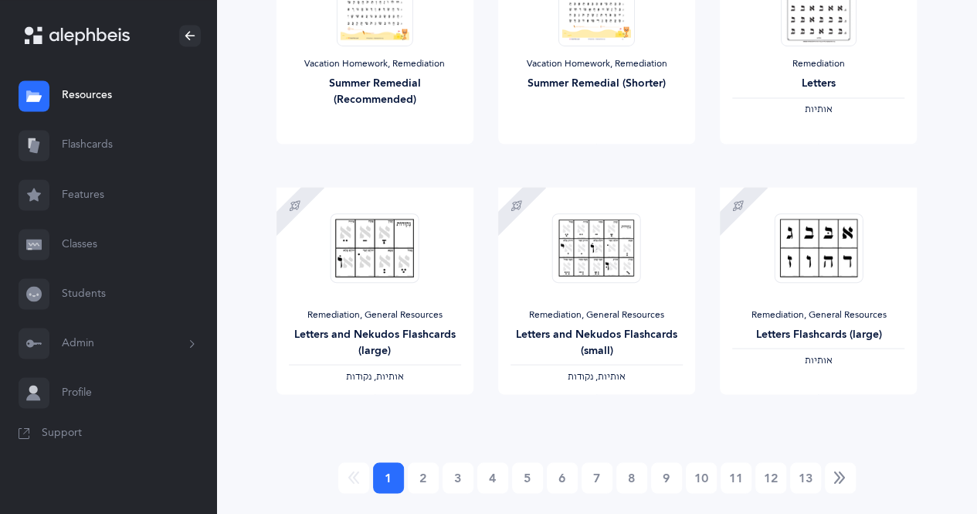
scroll to position [1283, 0]
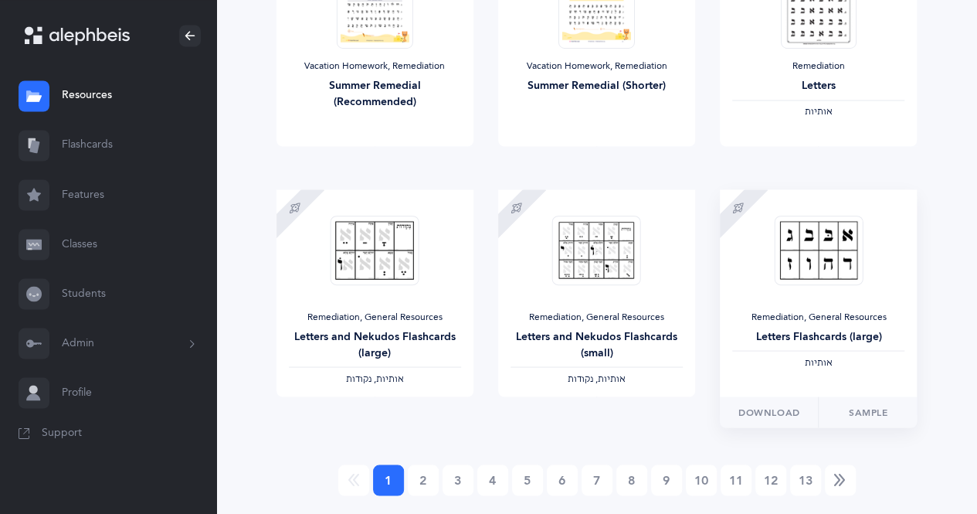
click at [869, 359] on div "‫אותיות‬" at bounding box center [819, 362] width 172 height 12
click at [655, 313] on div "Remediation, General Resources" at bounding box center [597, 317] width 172 height 12
click at [436, 317] on div "Remediation, General Resources" at bounding box center [375, 317] width 172 height 12
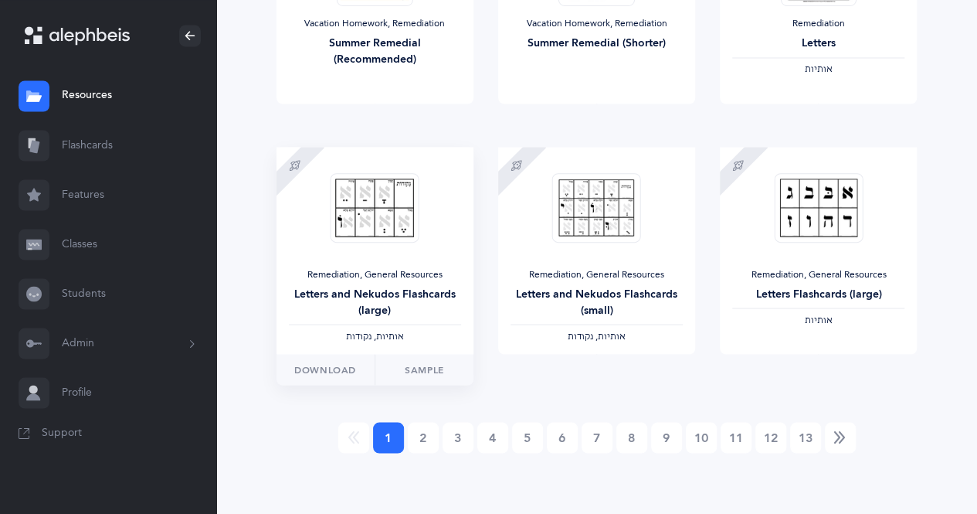
scroll to position [1313, 0]
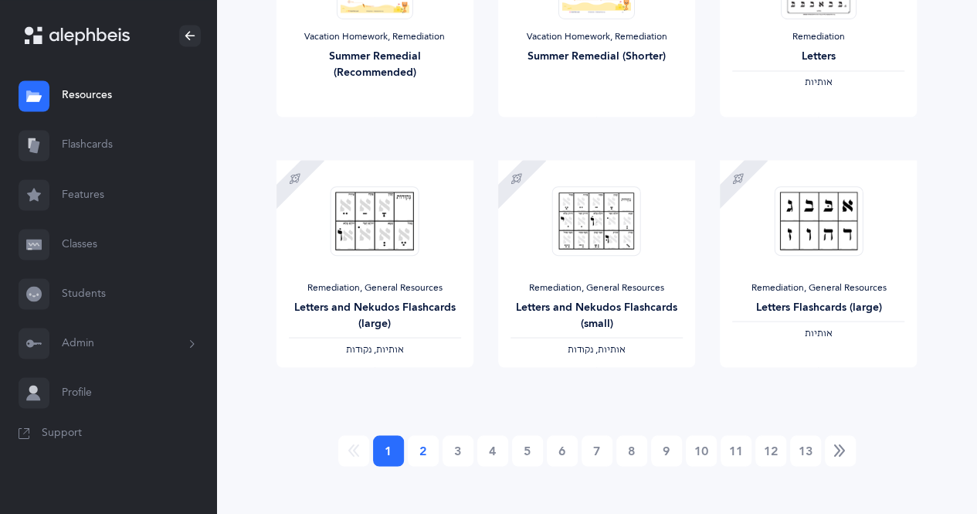
click at [427, 453] on link "2" at bounding box center [423, 450] width 31 height 31
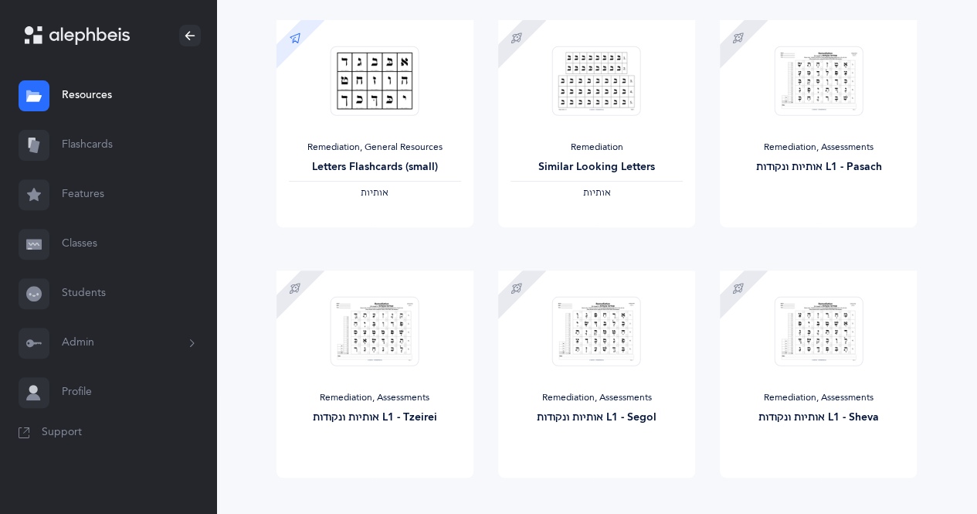
scroll to position [195, 0]
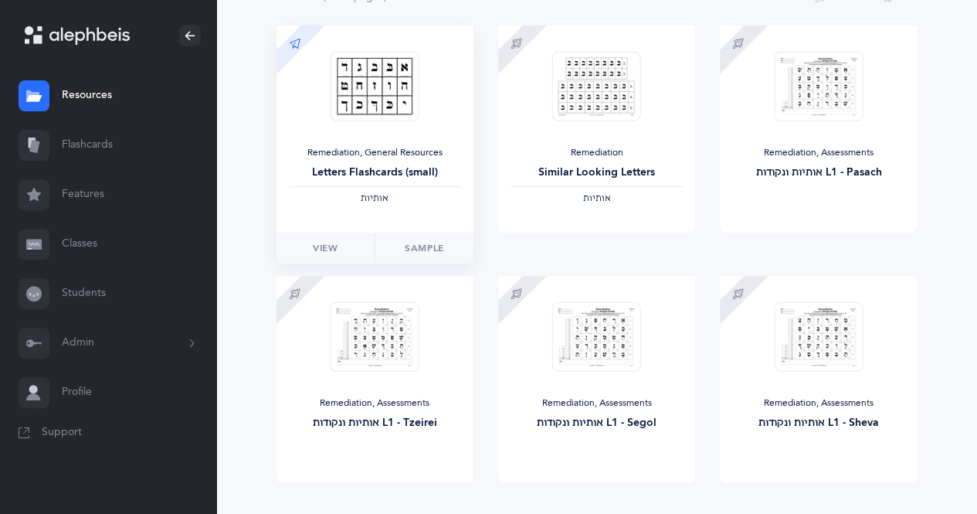
click at [430, 199] on div "‫אותיות‬" at bounding box center [375, 198] width 172 height 12
click at [351, 249] on link "View" at bounding box center [326, 248] width 98 height 31
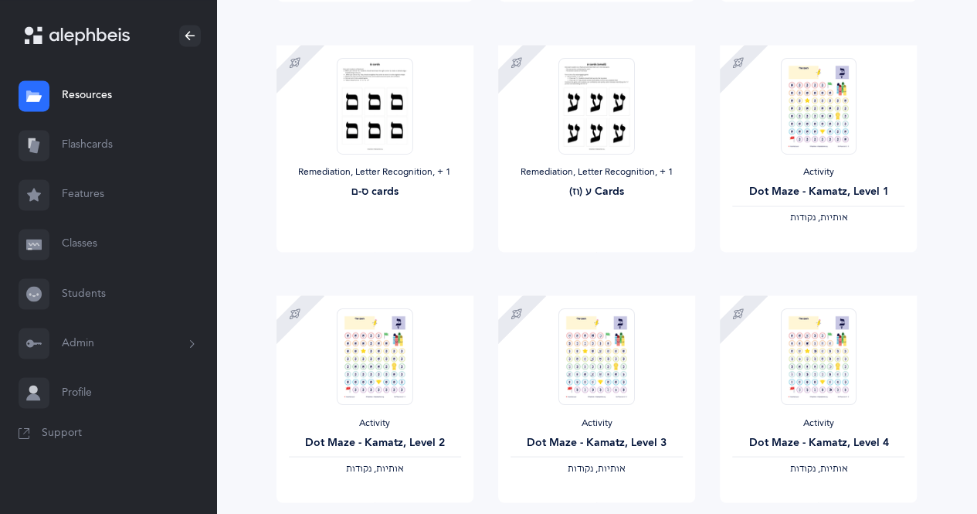
scroll to position [1326, 0]
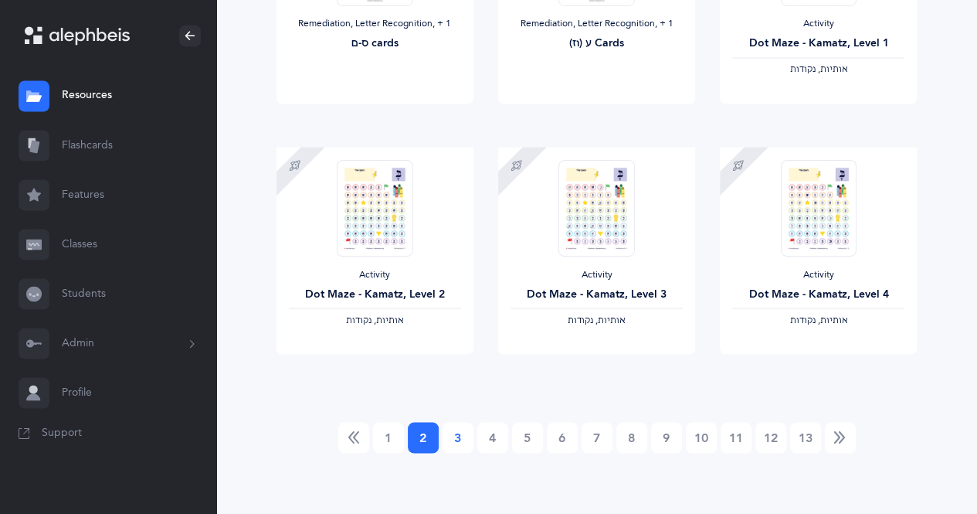
click at [457, 440] on link "3" at bounding box center [458, 437] width 31 height 31
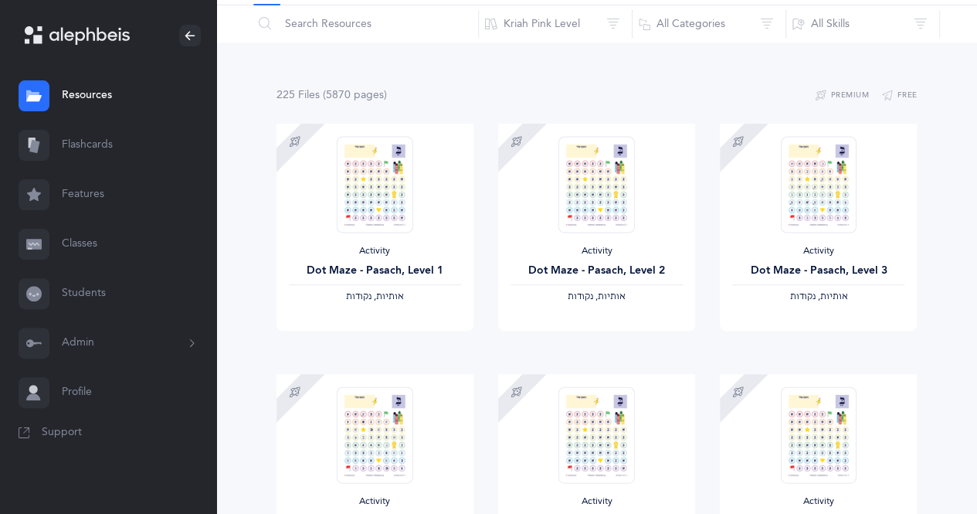
scroll to position [0, 0]
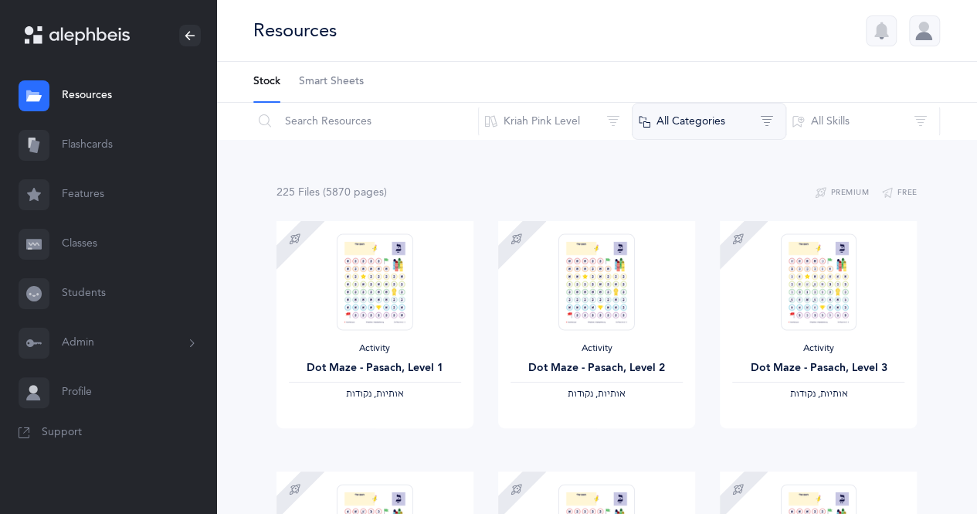
click at [781, 134] on button "All Categories" at bounding box center [709, 121] width 155 height 37
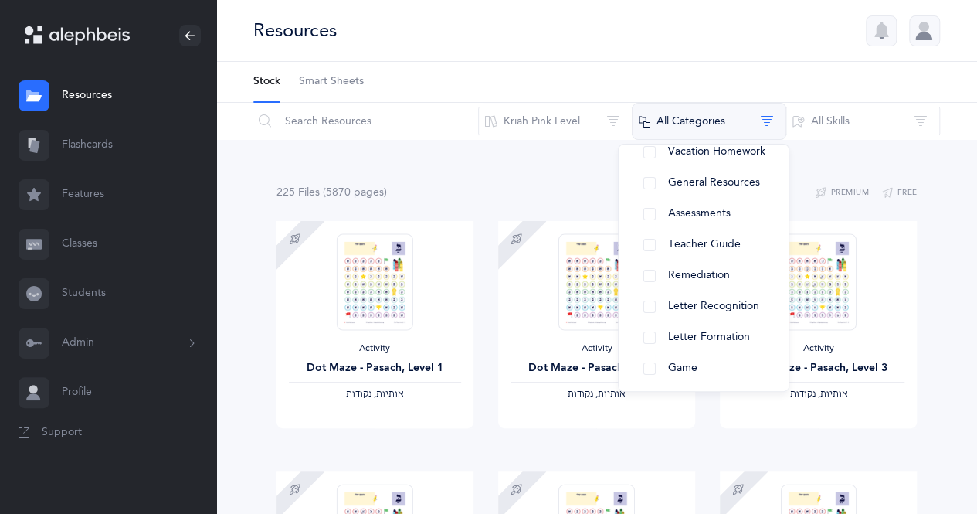
scroll to position [130, 0]
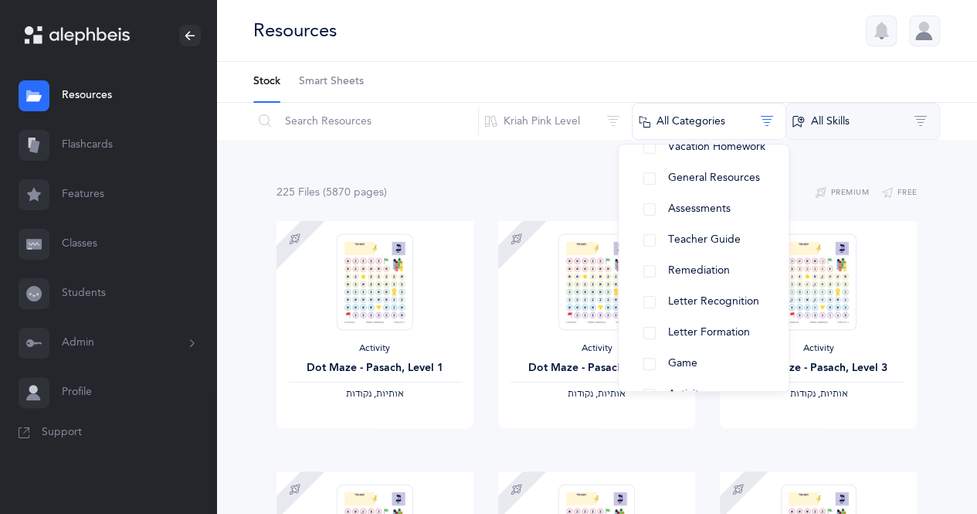
click at [851, 125] on button "All Skills" at bounding box center [863, 121] width 155 height 37
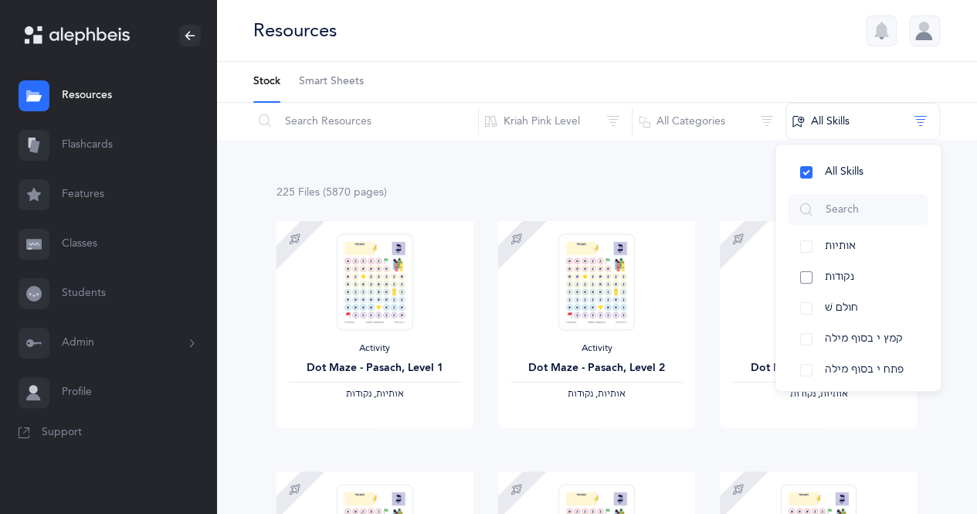
click at [805, 280] on button "נקודות" at bounding box center [858, 277] width 141 height 31
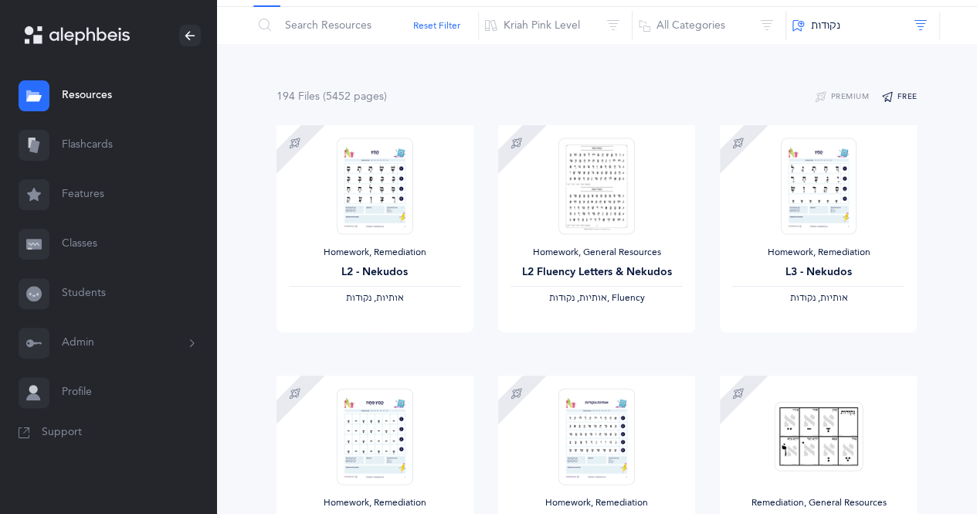
click at [913, 96] on button "Free" at bounding box center [900, 97] width 36 height 19
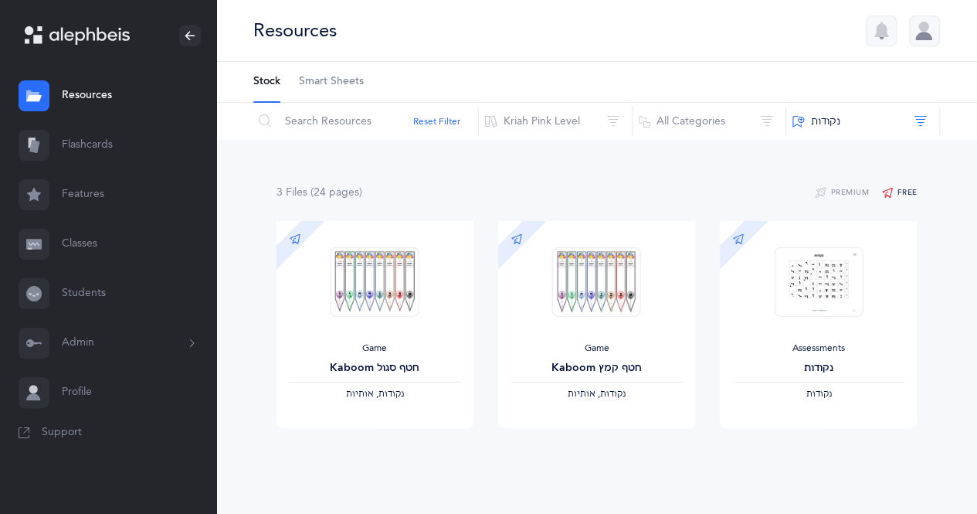
scroll to position [19, 0]
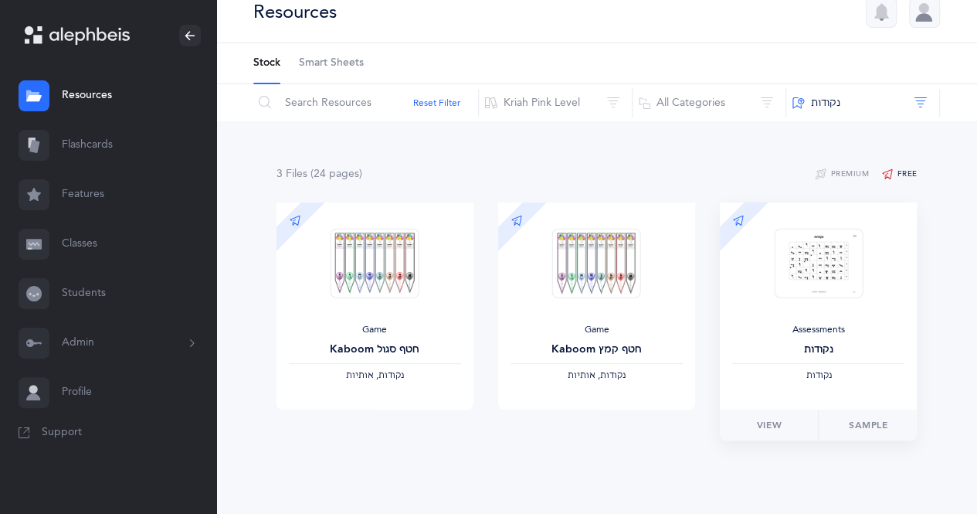
click at [857, 379] on div "‫נקודות‬" at bounding box center [819, 375] width 172 height 12
click at [870, 423] on link "Sample" at bounding box center [867, 425] width 99 height 31
click at [776, 418] on span "View" at bounding box center [769, 425] width 25 height 14
click at [610, 219] on div at bounding box center [596, 263] width 89 height 97
click at [908, 109] on button "‫נקודות‬" at bounding box center [863, 102] width 155 height 37
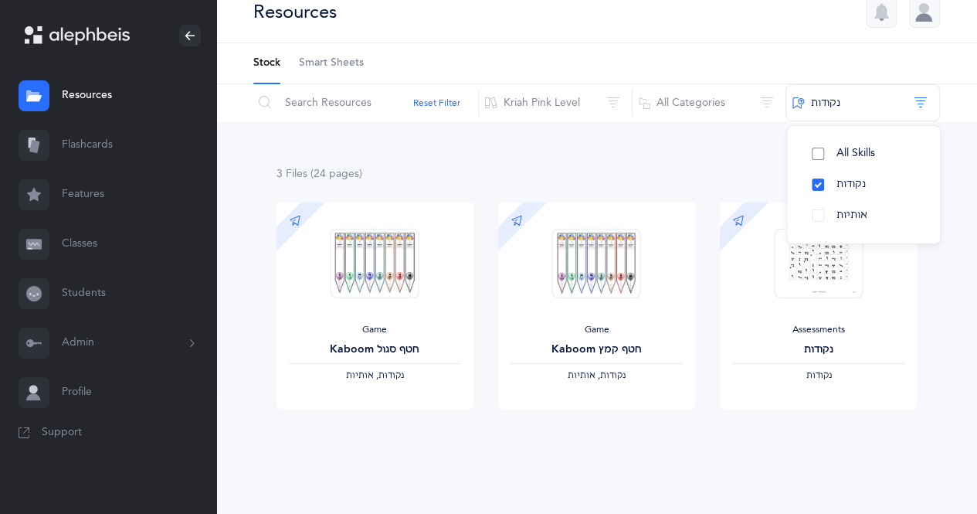
click at [879, 157] on button "All Skills" at bounding box center [864, 153] width 128 height 31
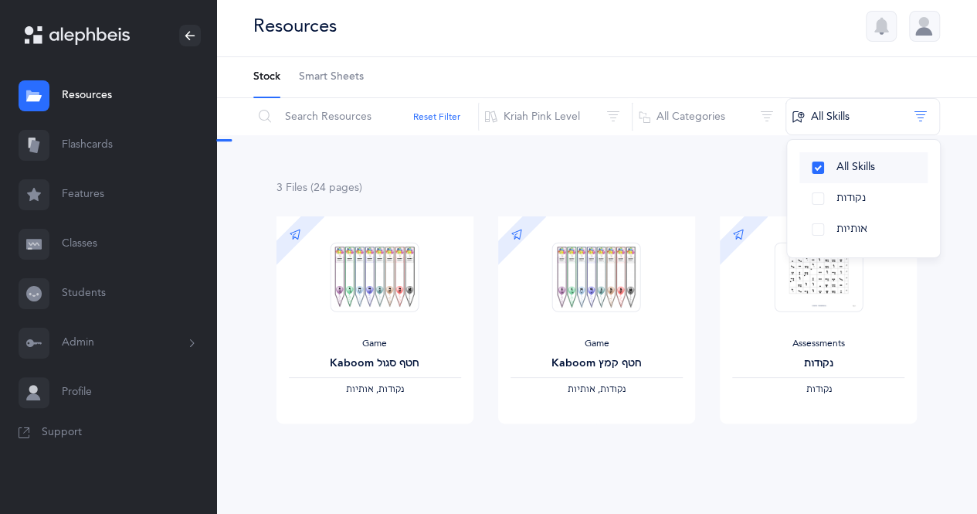
scroll to position [0, 0]
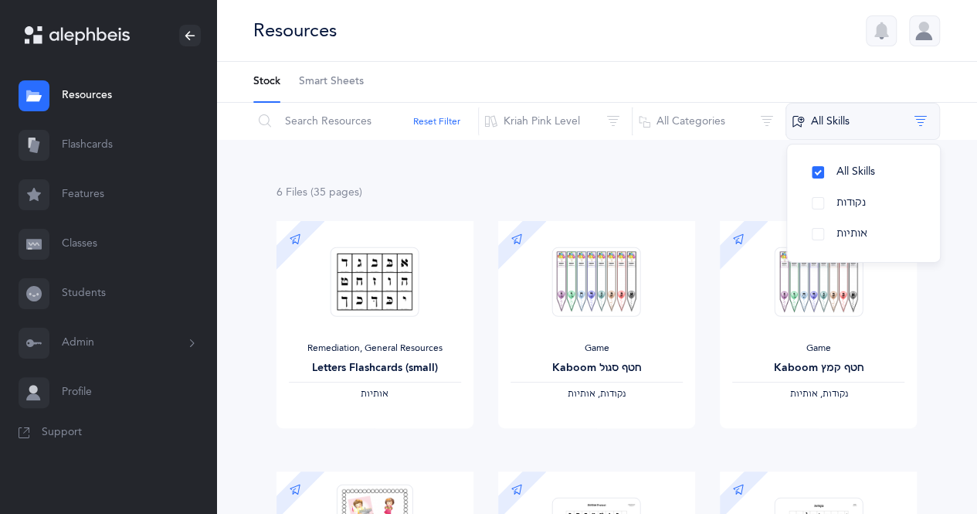
click at [921, 121] on button "All Skills" at bounding box center [863, 121] width 155 height 37
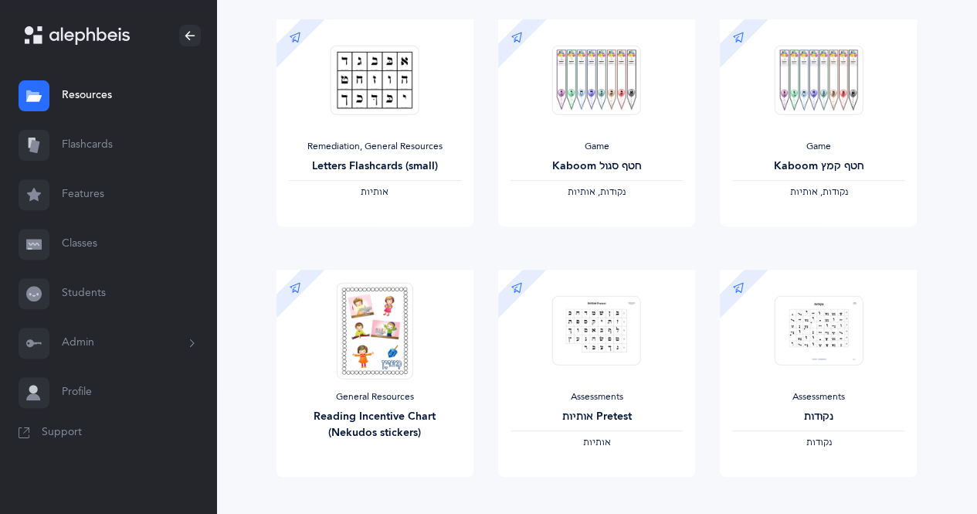
scroll to position [201, 0]
click at [435, 142] on div "Remediation, General Resources" at bounding box center [375, 147] width 172 height 12
click at [340, 244] on link "View" at bounding box center [326, 242] width 98 height 31
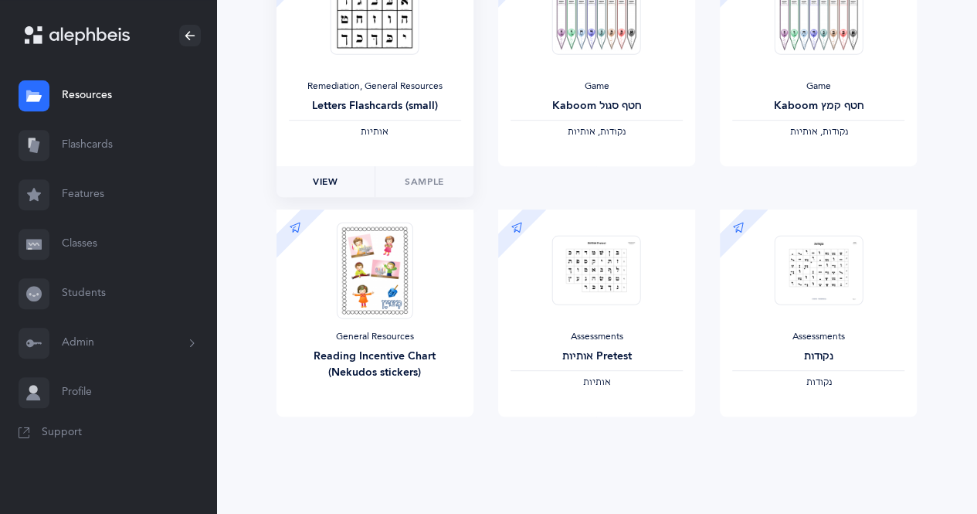
scroll to position [261, 0]
click at [638, 354] on div "אותיות Pretest" at bounding box center [597, 357] width 172 height 16
click at [559, 443] on link "View" at bounding box center [547, 432] width 98 height 31
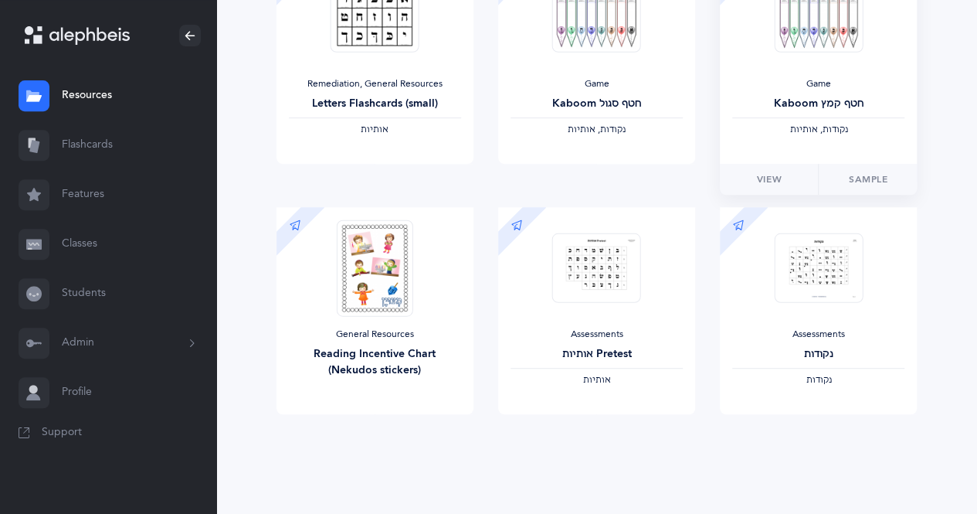
click at [895, 85] on div "Game" at bounding box center [819, 84] width 172 height 12
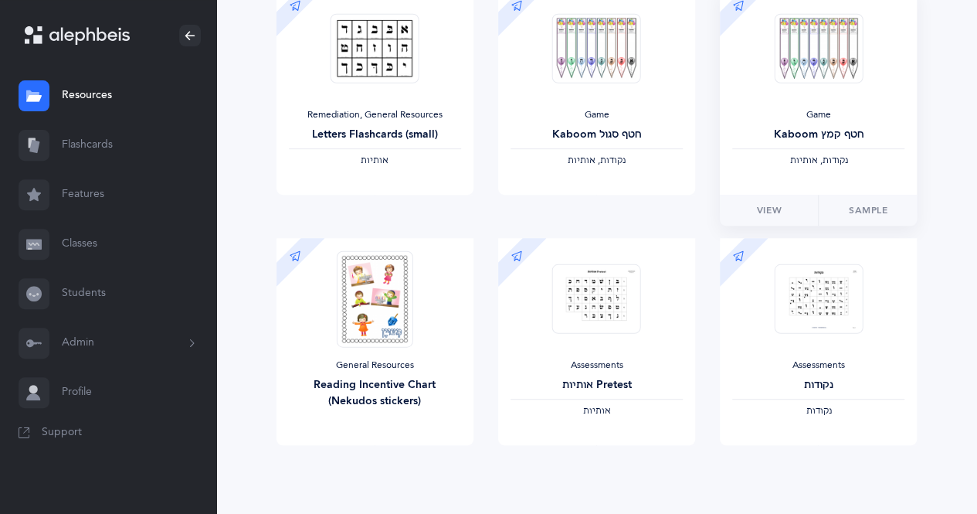
scroll to position [239, 0]
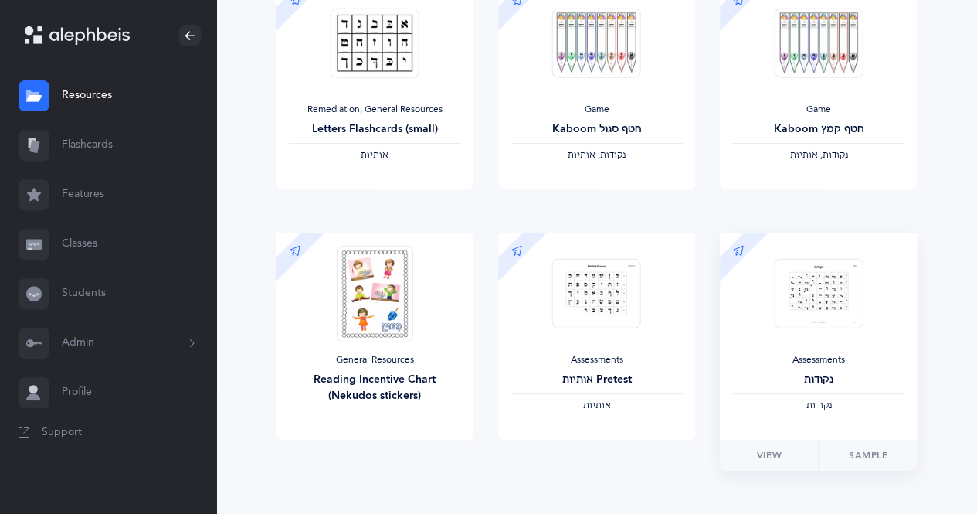
click at [831, 323] on img at bounding box center [818, 293] width 89 height 70
click at [797, 467] on link "View" at bounding box center [769, 455] width 98 height 31
